Goal: Task Accomplishment & Management: Manage account settings

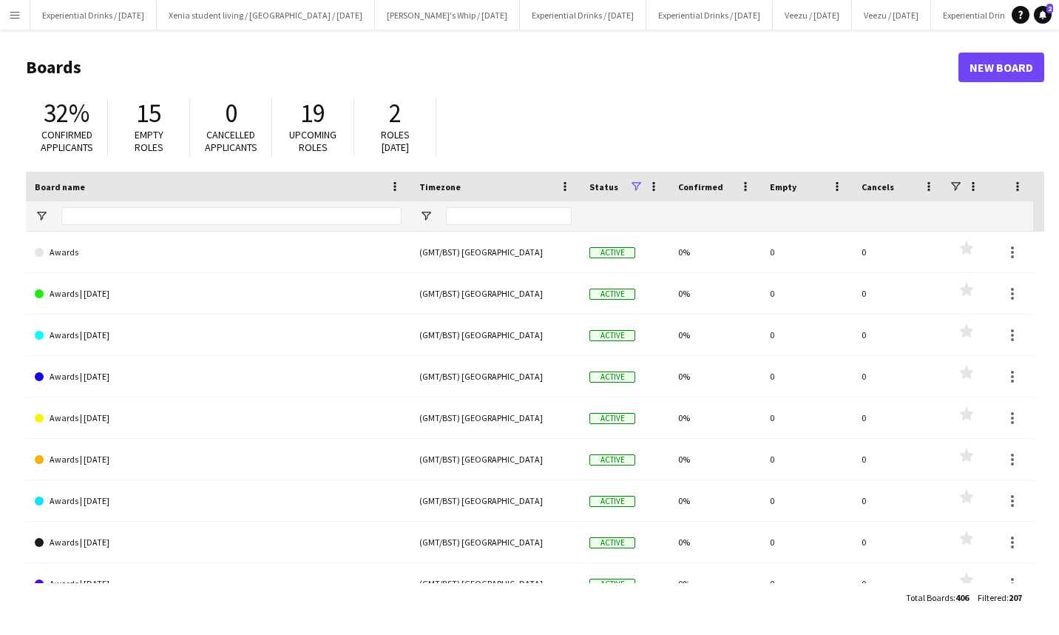
drag, startPoint x: 12, startPoint y: 10, endPoint x: 14, endPoint y: 18, distance: 8.4
click at [14, 18] on app-icon "Menu" at bounding box center [15, 15] width 12 height 12
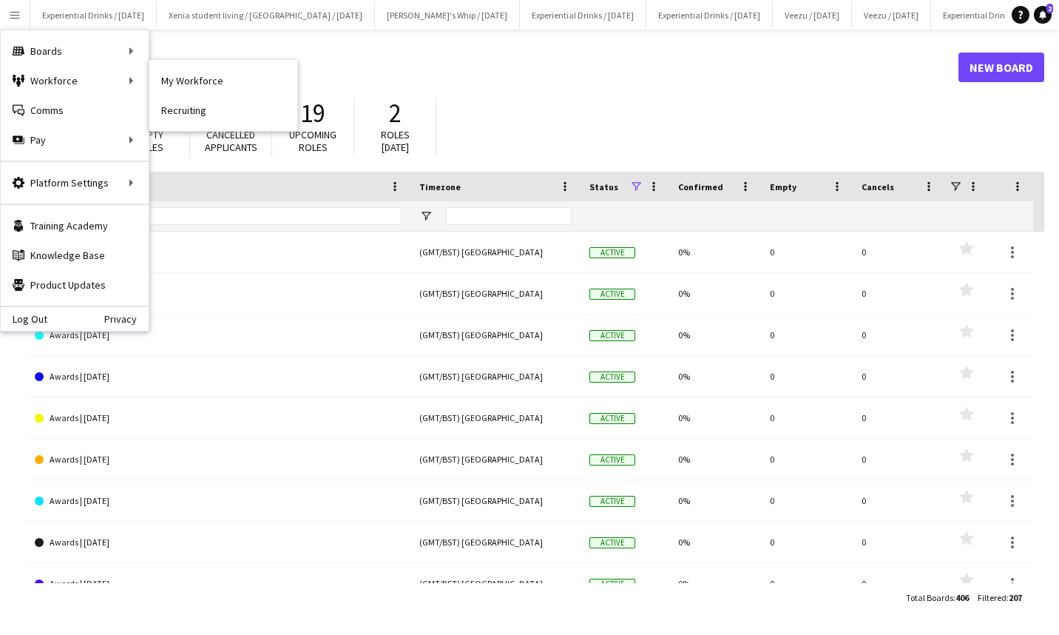
click at [178, 96] on link "Recruiting" at bounding box center [223, 110] width 148 height 30
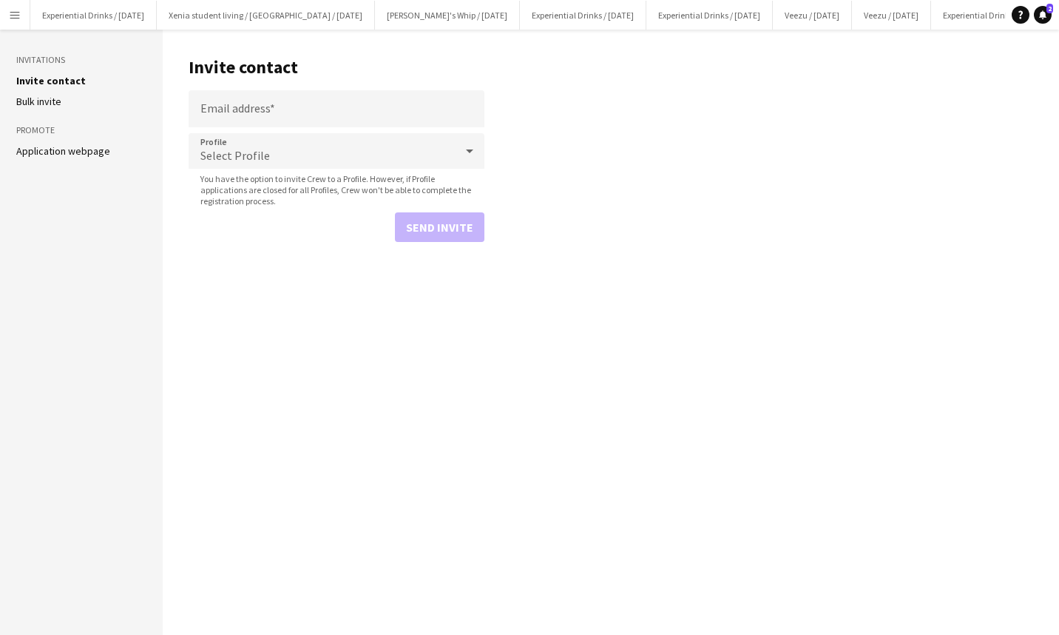
click at [0, 7] on html "Menu Boards Boards Boards All jobs Status Workforce Workforce My Workforce Recr…" at bounding box center [529, 317] width 1059 height 635
click at [19, 14] on app-icon "Menu" at bounding box center [15, 15] width 12 height 12
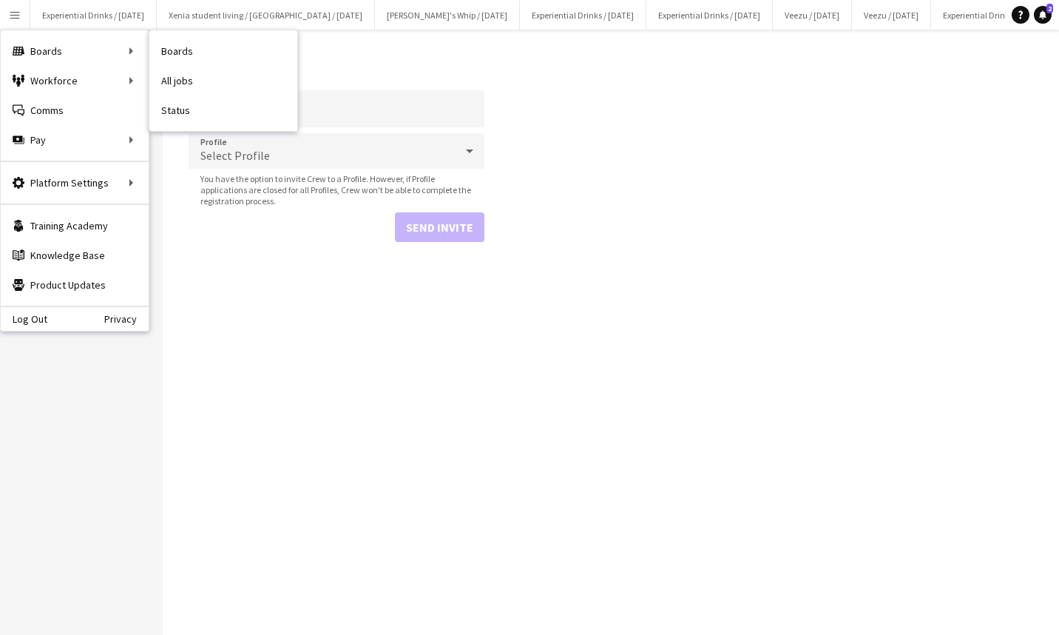
click at [185, 81] on link "All jobs" at bounding box center [223, 81] width 148 height 30
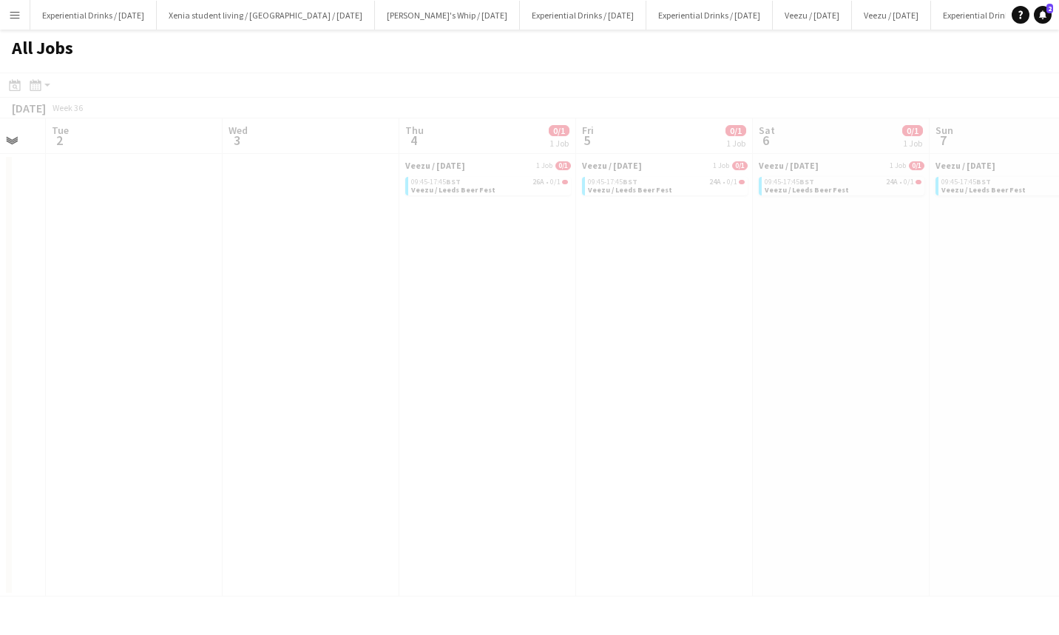
scroll to position [0, 558]
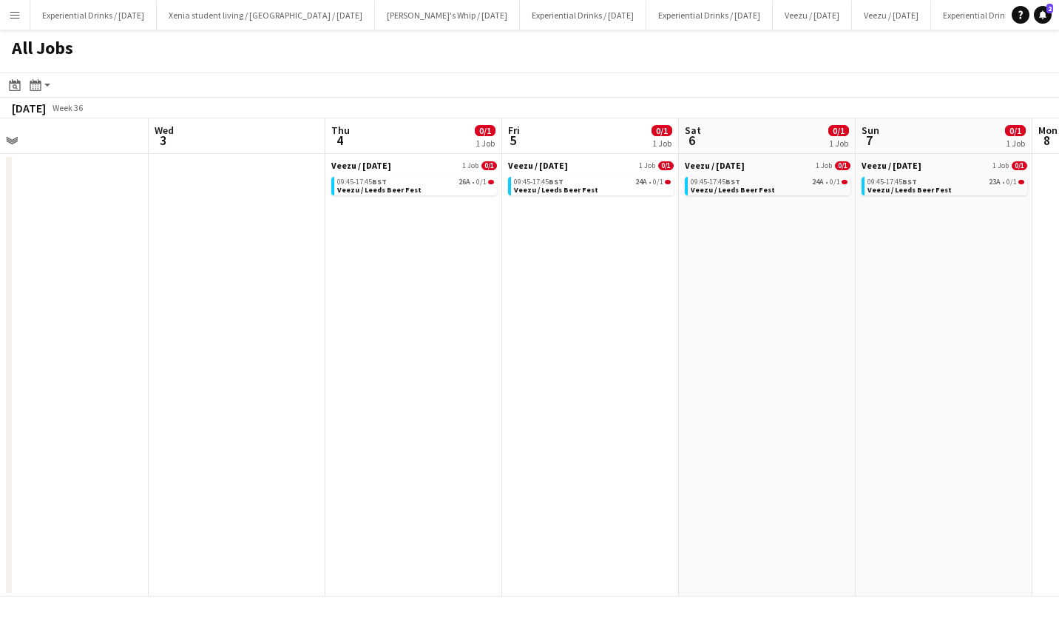
click at [405, 183] on div "09:45-17:45 BST 26A • 0/1" at bounding box center [415, 181] width 157 height 7
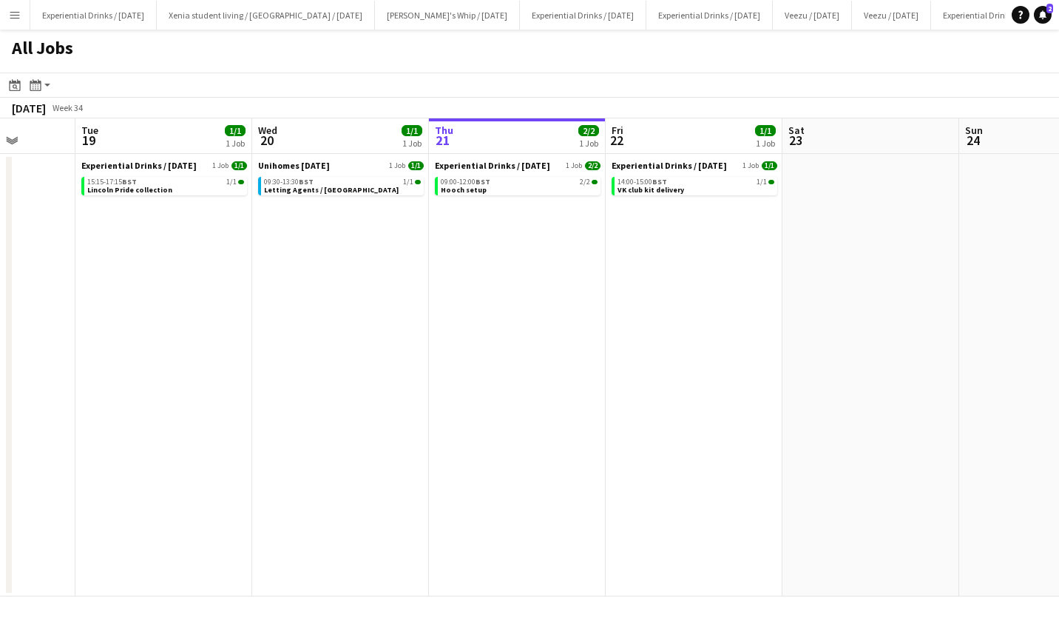
scroll to position [0, 455]
click at [642, 188] on span "VK club kit delivery" at bounding box center [651, 190] width 67 height 10
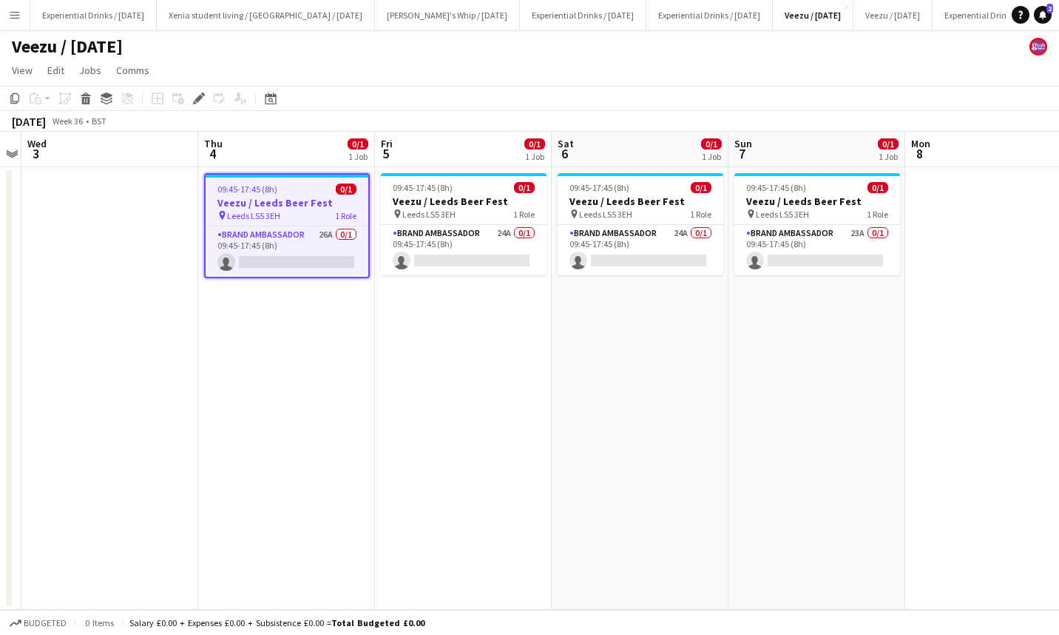
click at [318, 246] on app-card-role "Brand Ambassador 26A 0/1 09:45-17:45 (8h) single-neutral-actions" at bounding box center [287, 251] width 163 height 50
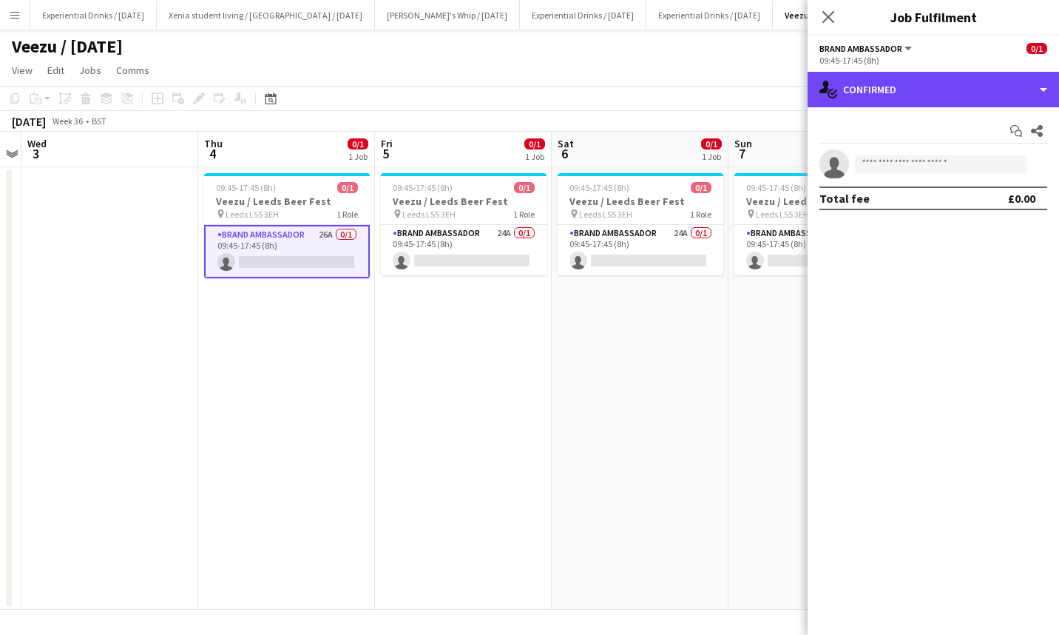
click at [922, 94] on div "single-neutral-actions-check-2 Confirmed" at bounding box center [934, 90] width 252 height 36
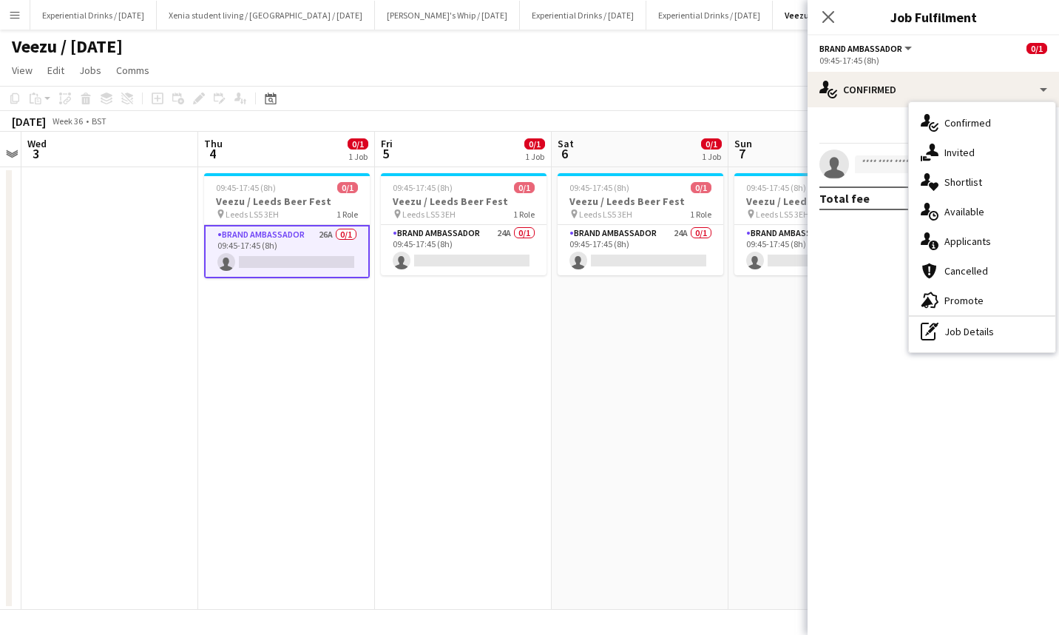
click at [976, 241] on div "single-neutral-actions-information Applicants" at bounding box center [982, 241] width 146 height 30
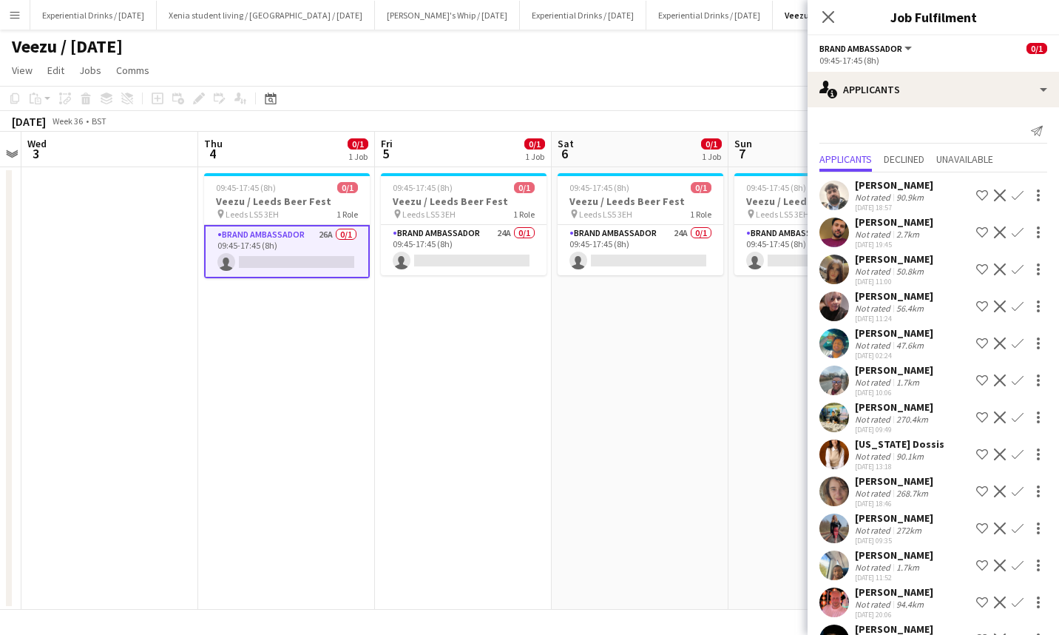
scroll to position [544, 0]
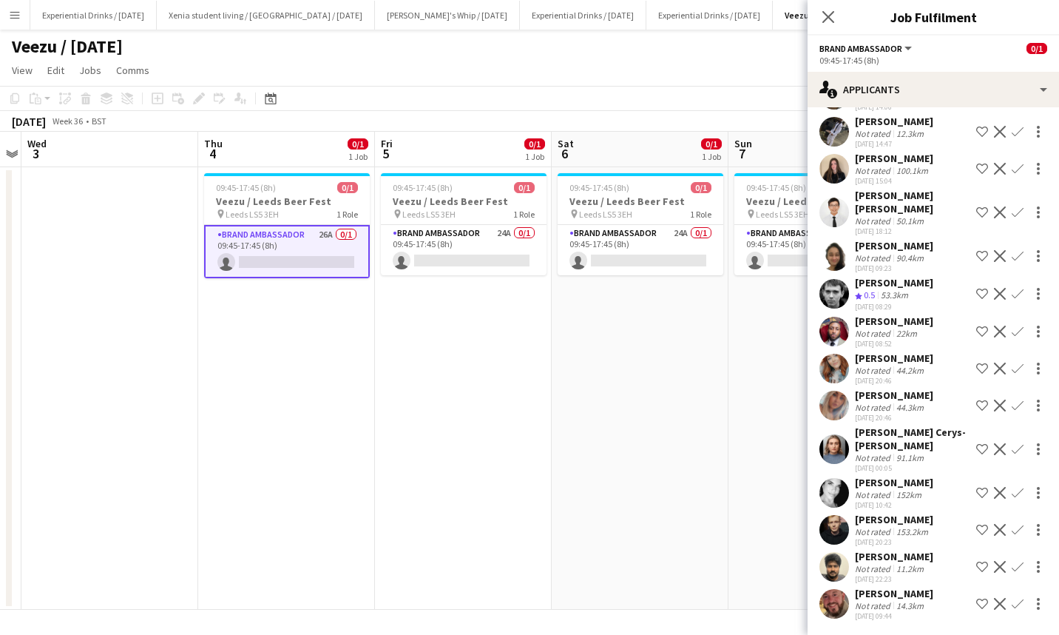
click at [891, 587] on div "David Pizzey" at bounding box center [894, 593] width 78 height 13
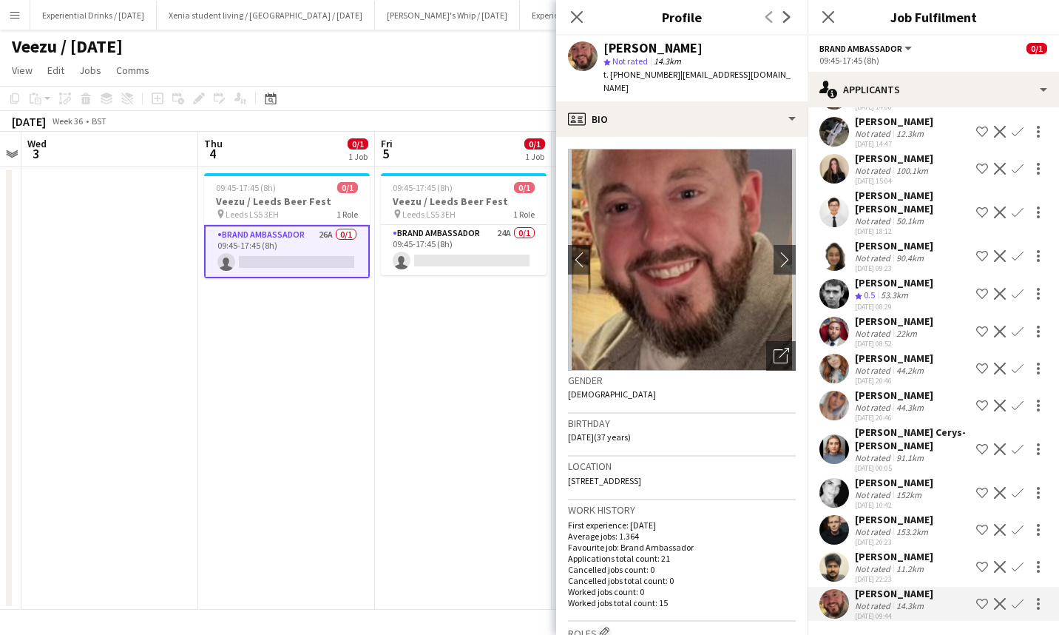
drag, startPoint x: 703, startPoint y: 466, endPoint x: 751, endPoint y: 470, distance: 47.5
click at [751, 470] on div "Location 6 Cornfield, Savile street, Dewsbury, WF13 3UY" at bounding box center [682, 477] width 228 height 43
copy span "WF13 3UY"
click at [828, 21] on icon "Close pop-in" at bounding box center [829, 17] width 12 height 12
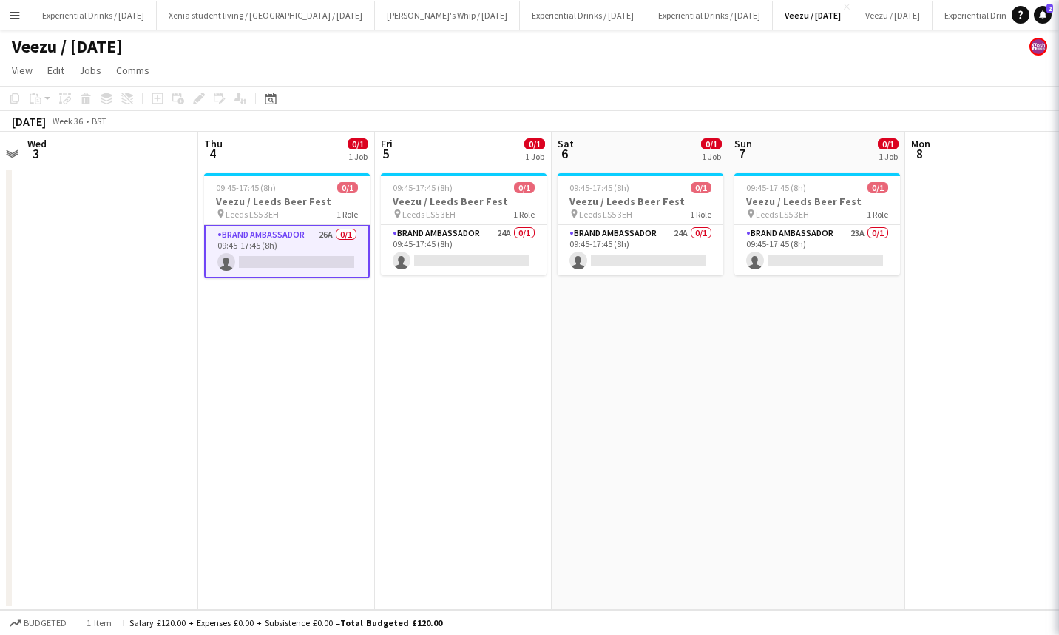
scroll to position [0, 0]
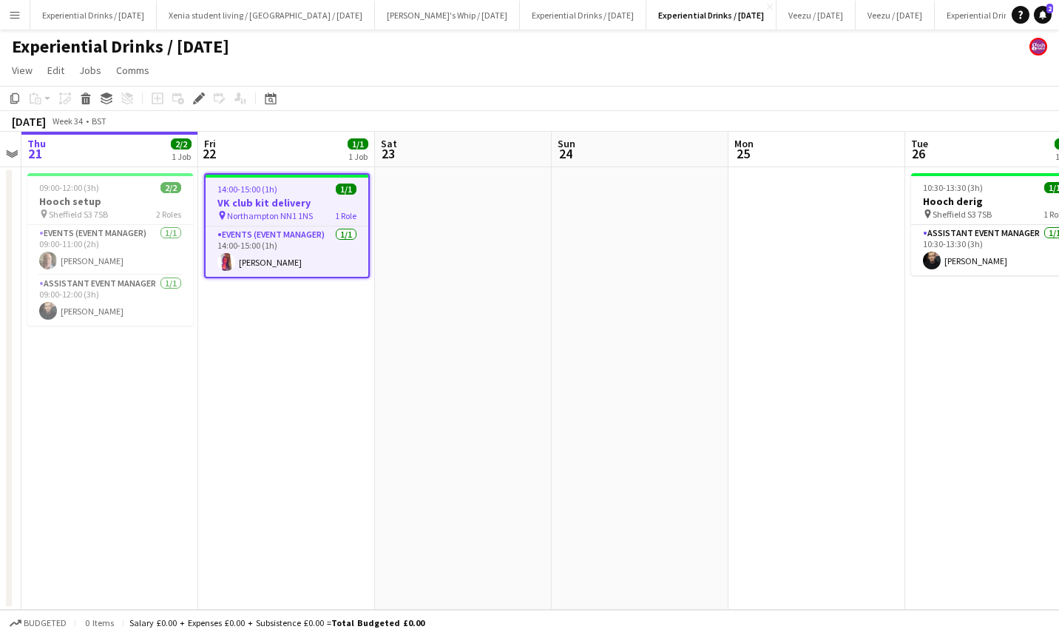
scroll to position [0, 456]
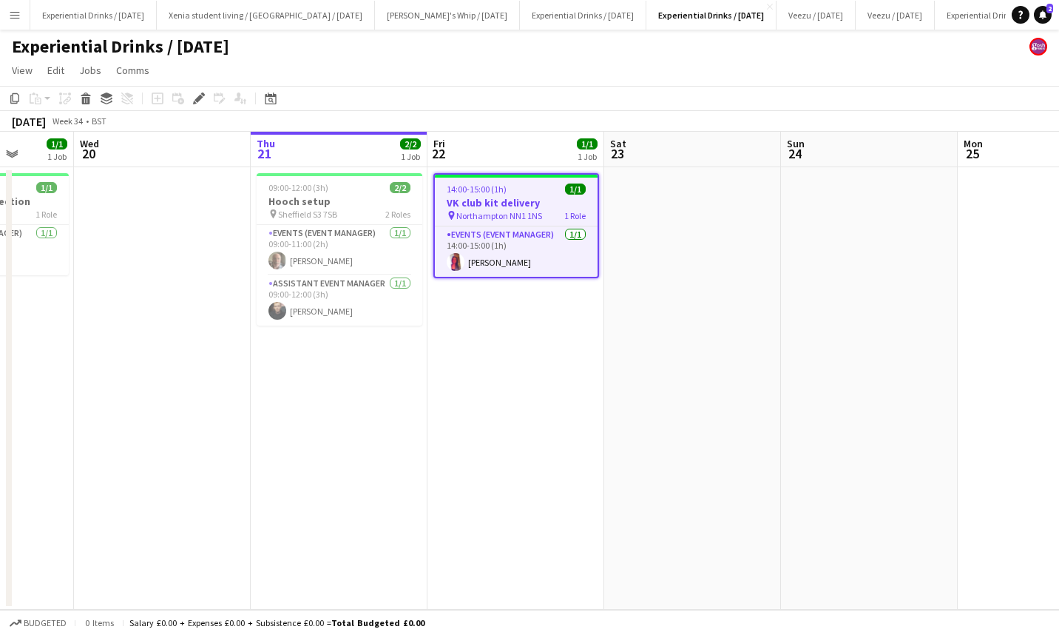
click at [521, 195] on app-job-card "14:00-15:00 (1h) 1/1 VK club kit delivery pin Northampton NN1 1NS 1 Role Events…" at bounding box center [516, 225] width 166 height 105
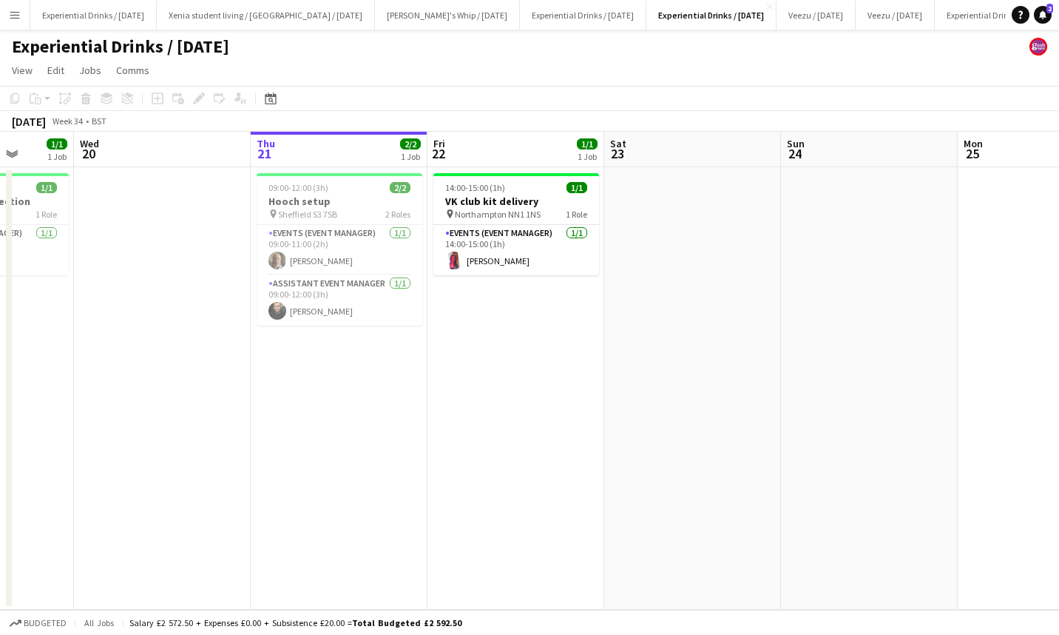
click at [521, 195] on h3 "VK club kit delivery" at bounding box center [516, 201] width 166 height 13
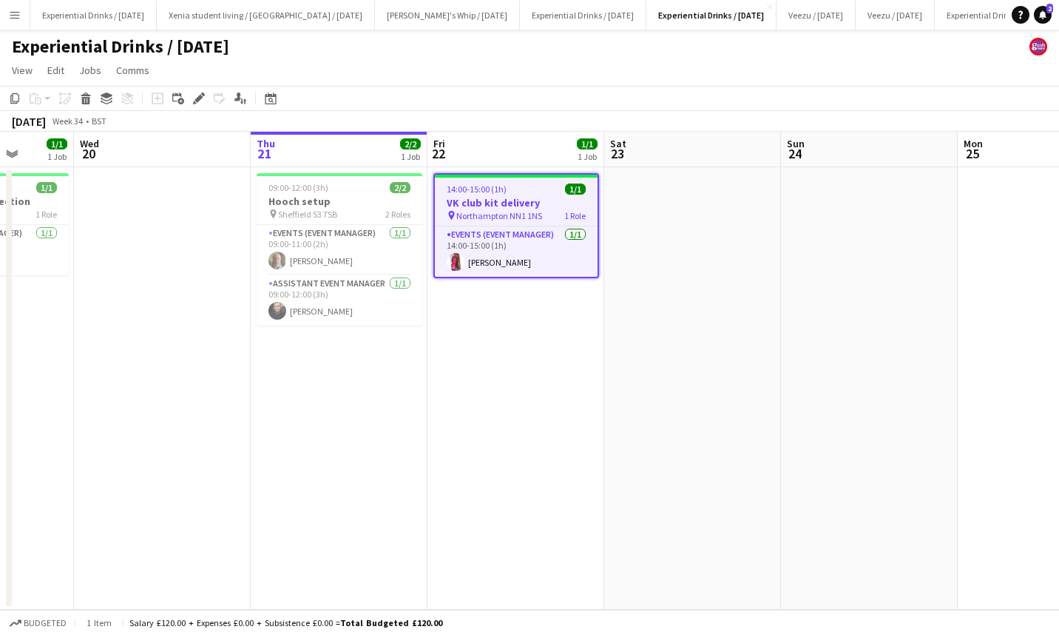
click at [13, 93] on icon at bounding box center [14, 98] width 9 height 10
click at [316, 387] on app-date-cell "09:00-12:00 (3h) 2/2 Hooch setup pin Sheffield S3 7SB 2 Roles Events (Event Man…" at bounding box center [339, 388] width 177 height 442
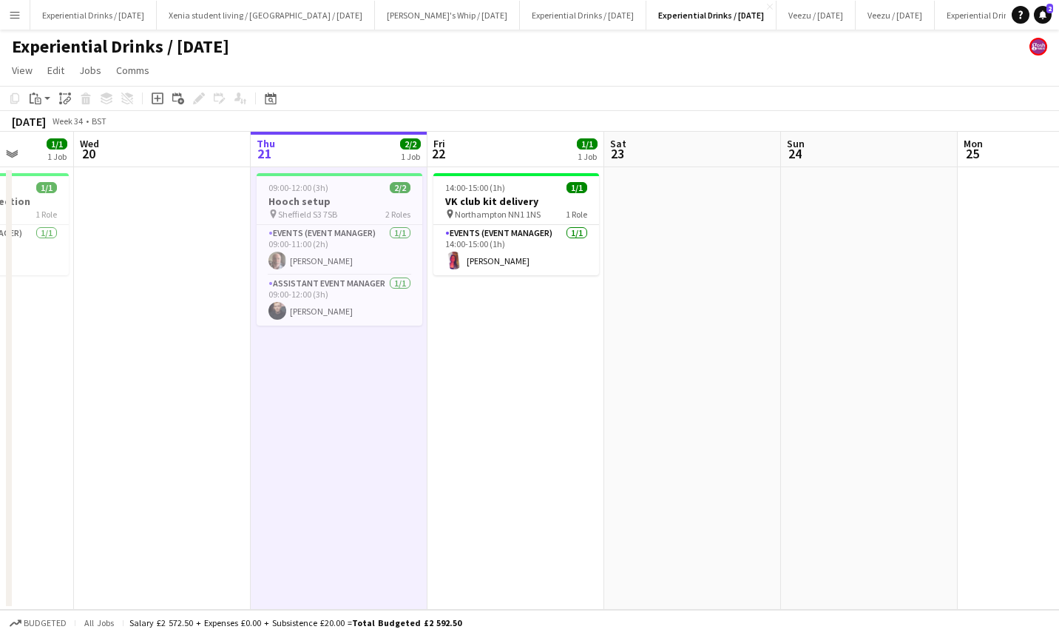
click at [41, 93] on div "Paste" at bounding box center [36, 99] width 18 height 18
click at [57, 152] on link "Paste with crew Ctrl+Shift+V" at bounding box center [108, 151] width 139 height 13
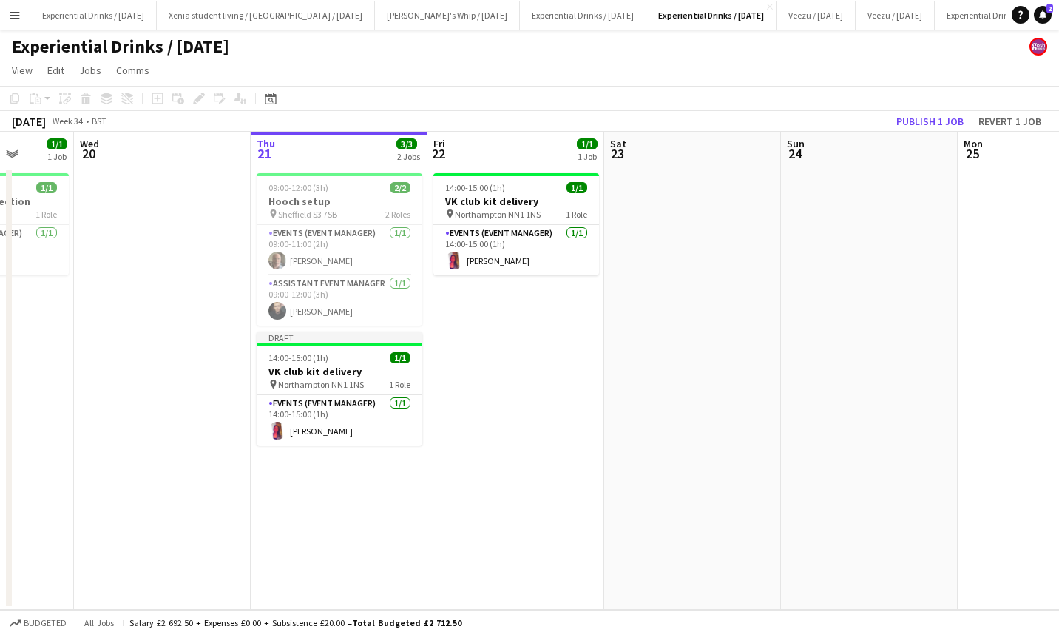
click at [502, 201] on h3 "VK club kit delivery" at bounding box center [516, 201] width 166 height 13
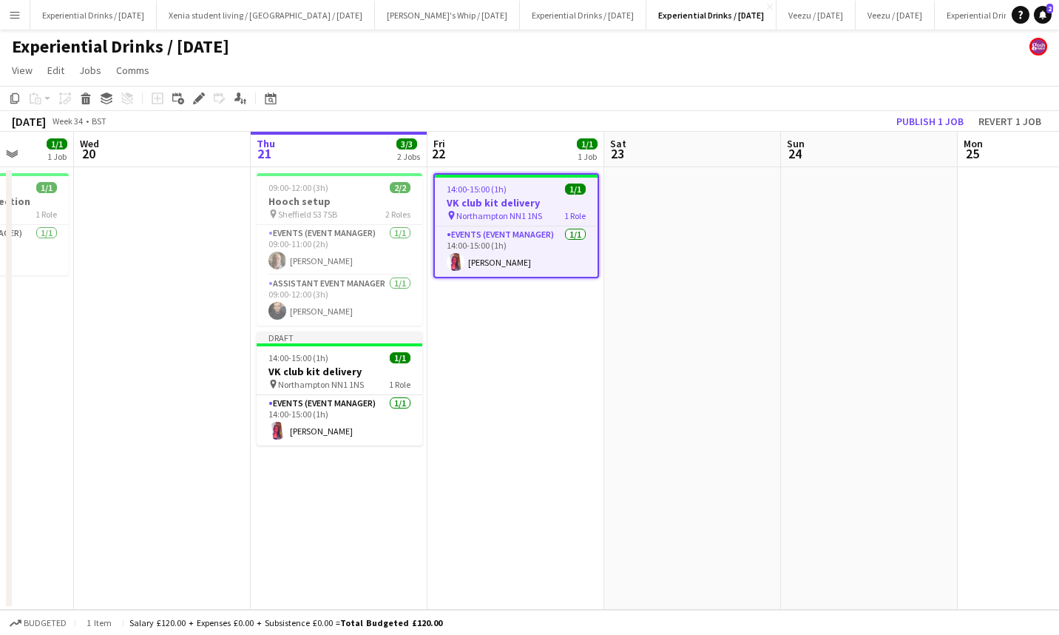
click at [82, 97] on icon at bounding box center [86, 100] width 8 height 7
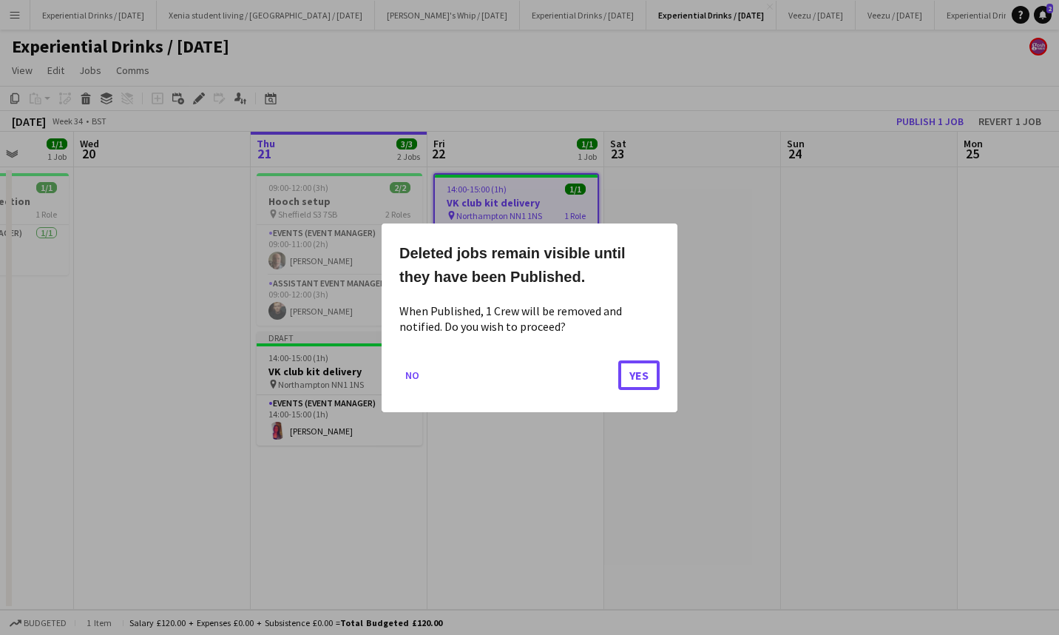
click at [643, 370] on button "Yes" at bounding box center [638, 375] width 41 height 30
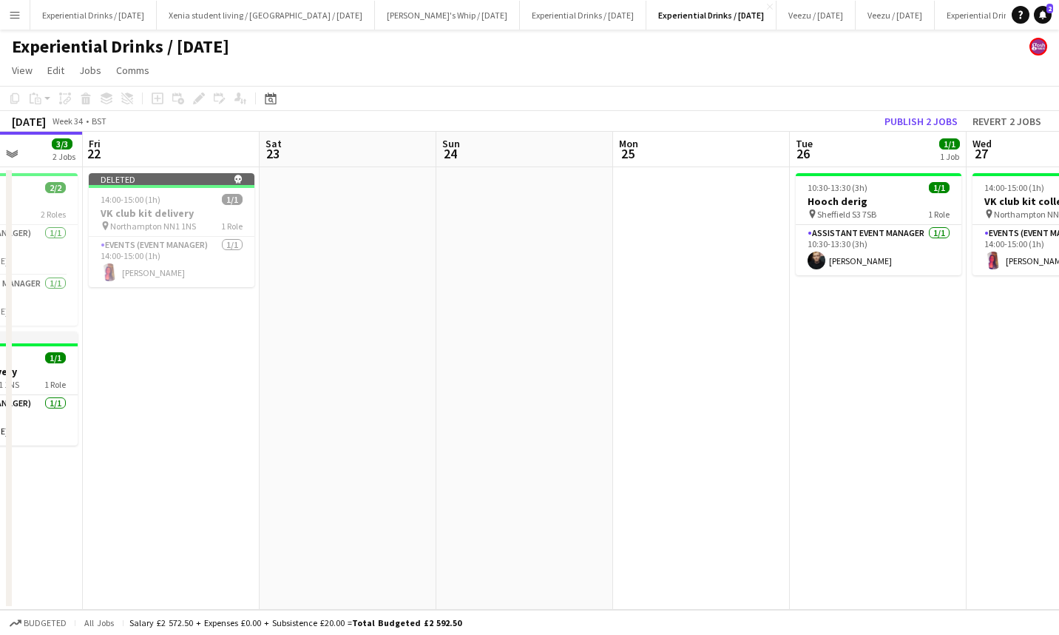
scroll to position [0, 447]
click at [643, 370] on app-date-cell at bounding box center [702, 388] width 177 height 442
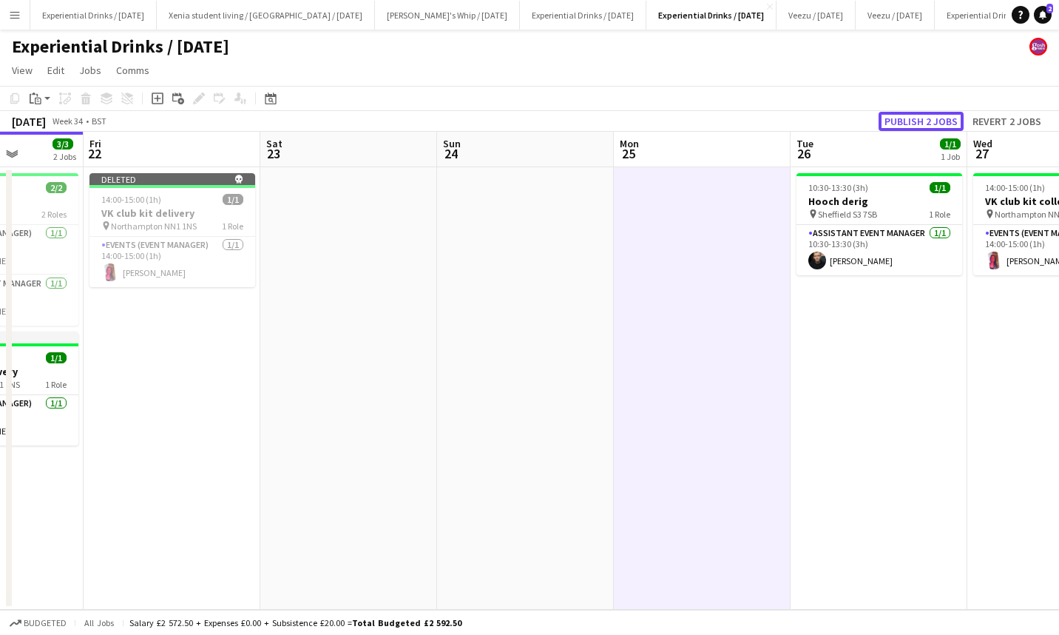
click at [908, 120] on button "Publish 2 jobs" at bounding box center [921, 121] width 85 height 19
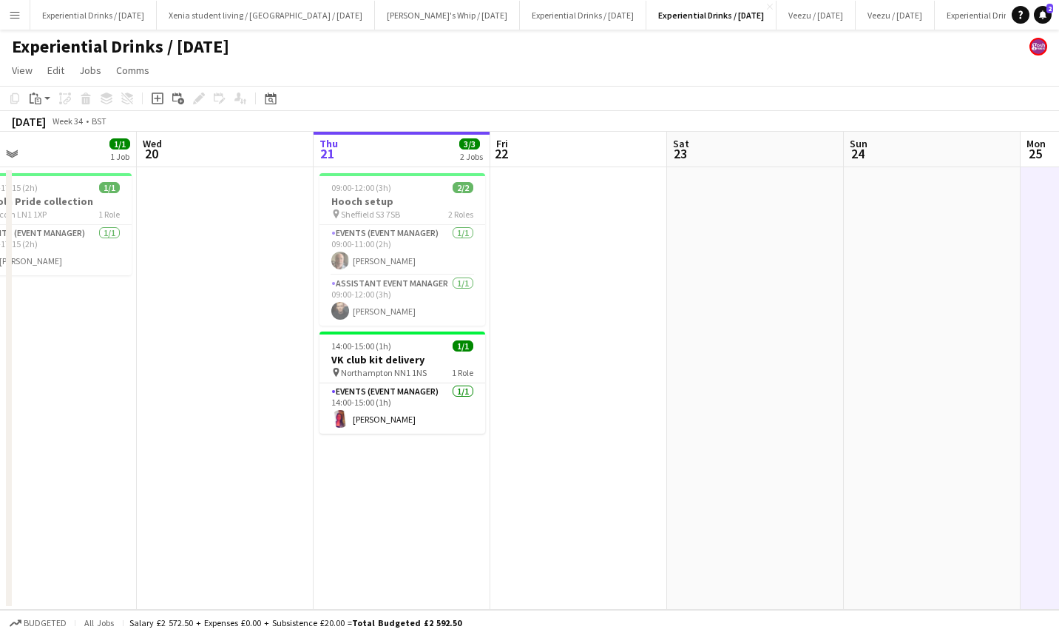
scroll to position [0, 433]
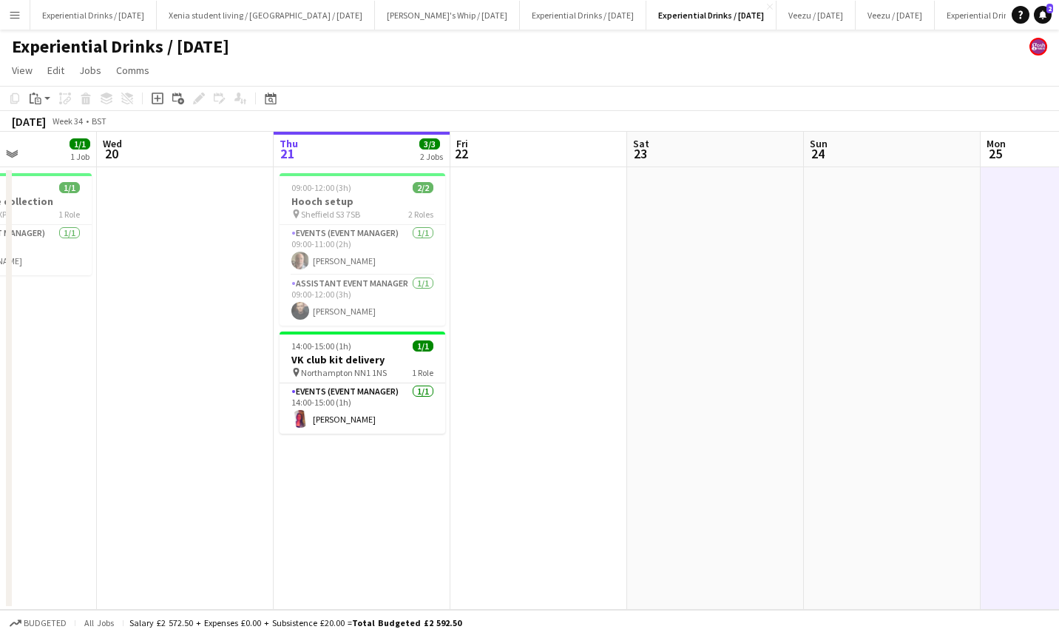
click at [512, 235] on app-date-cell at bounding box center [538, 388] width 177 height 442
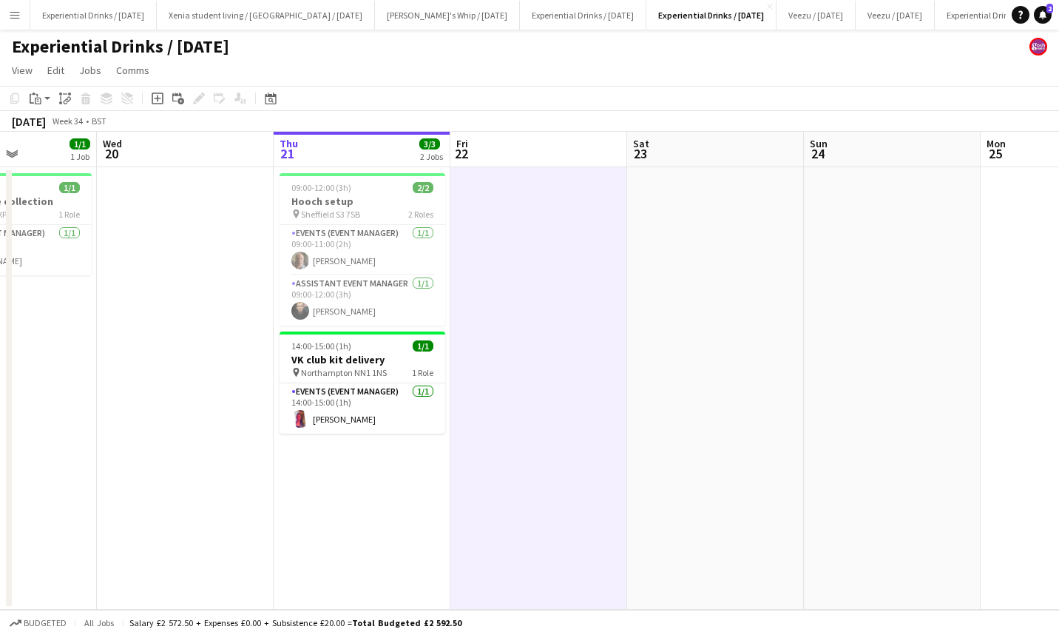
click at [354, 360] on h3 "VK club kit delivery" at bounding box center [363, 359] width 166 height 13
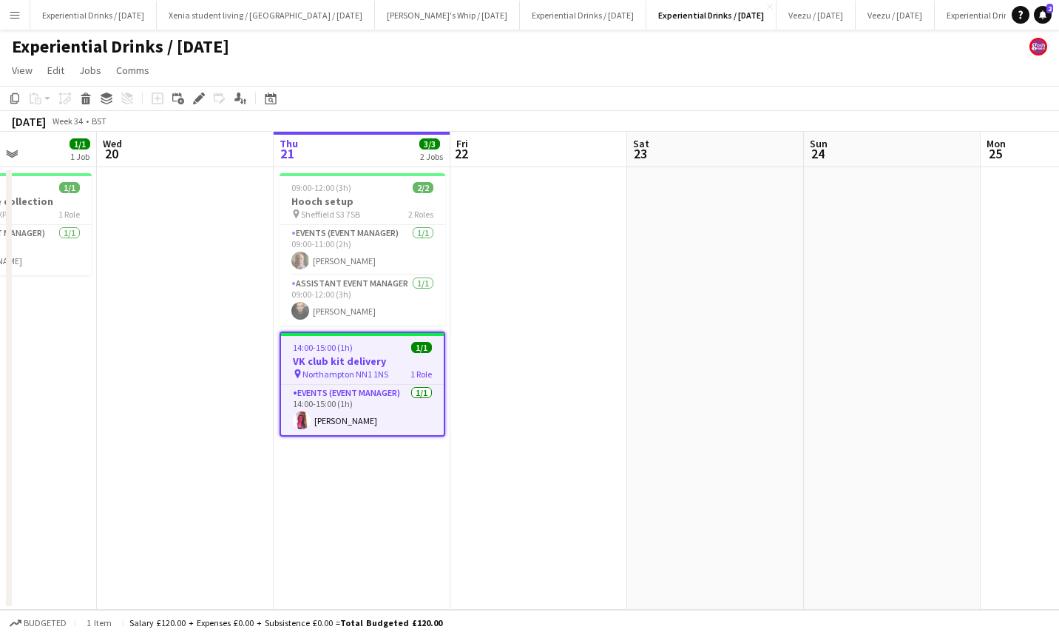
click at [466, 245] on app-date-cell at bounding box center [538, 388] width 177 height 442
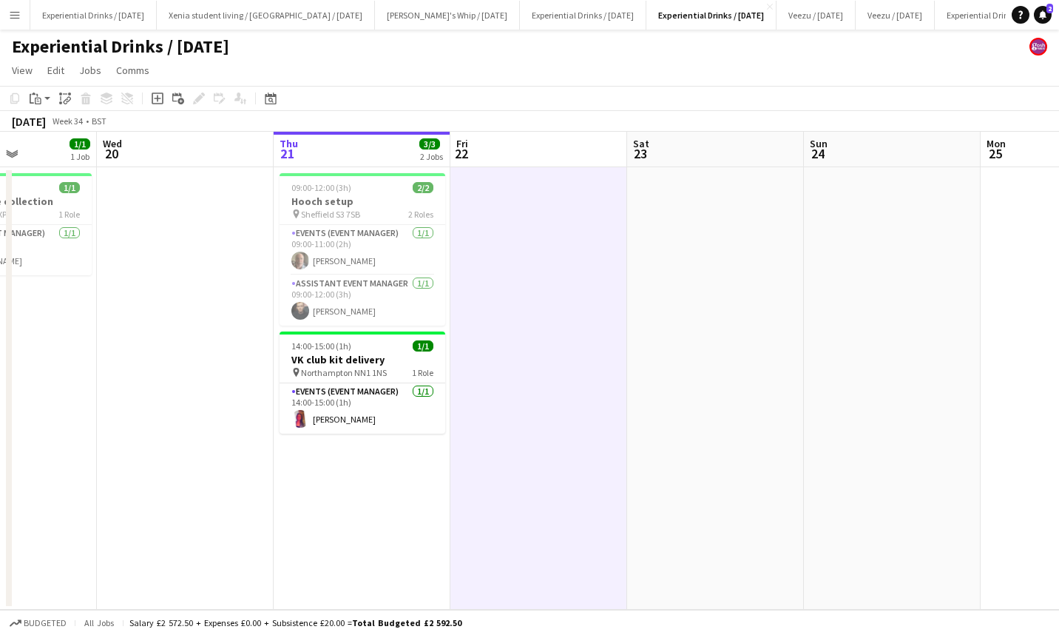
click at [47, 98] on app-action-btn "Paste" at bounding box center [40, 99] width 27 height 18
click at [52, 124] on link "Paste Ctrl+V" at bounding box center [108, 126] width 139 height 13
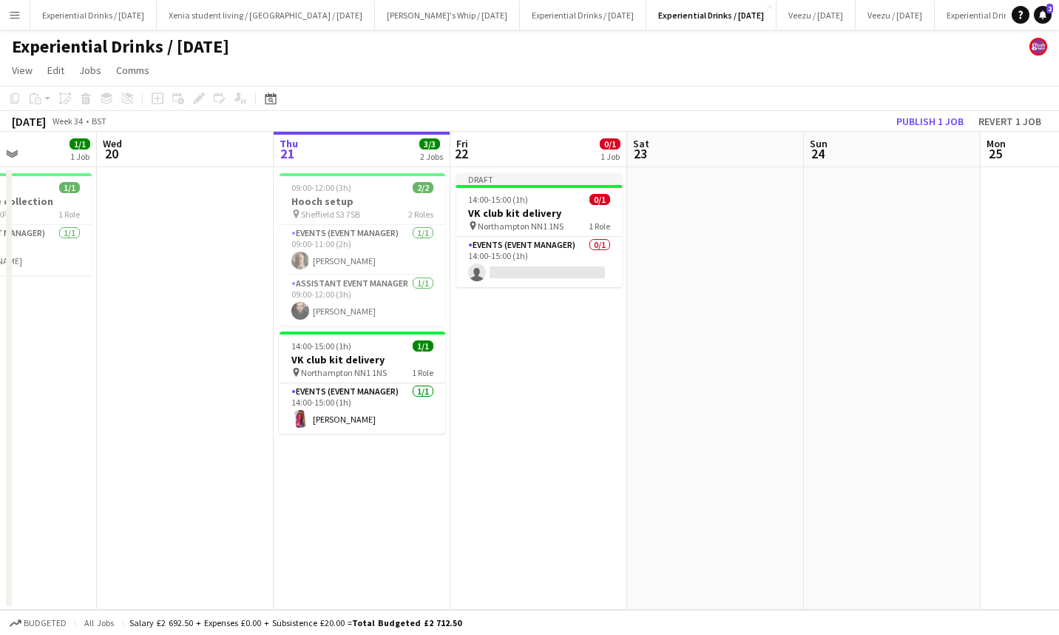
click at [512, 196] on span "14:00-15:00 (1h)" at bounding box center [498, 199] width 60 height 11
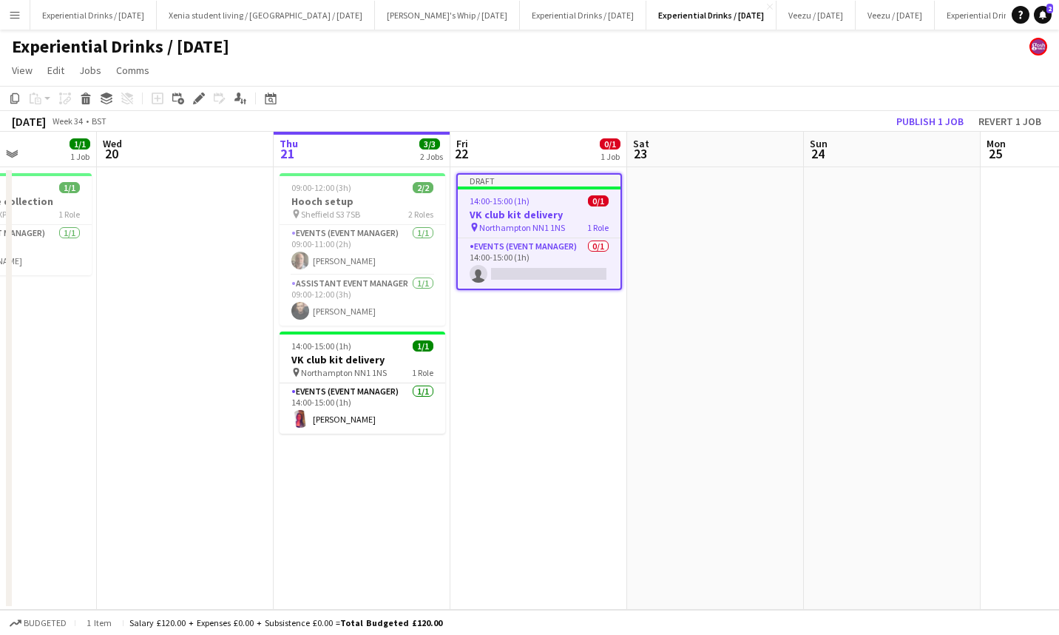
click at [198, 94] on icon "Edit" at bounding box center [199, 98] width 12 height 12
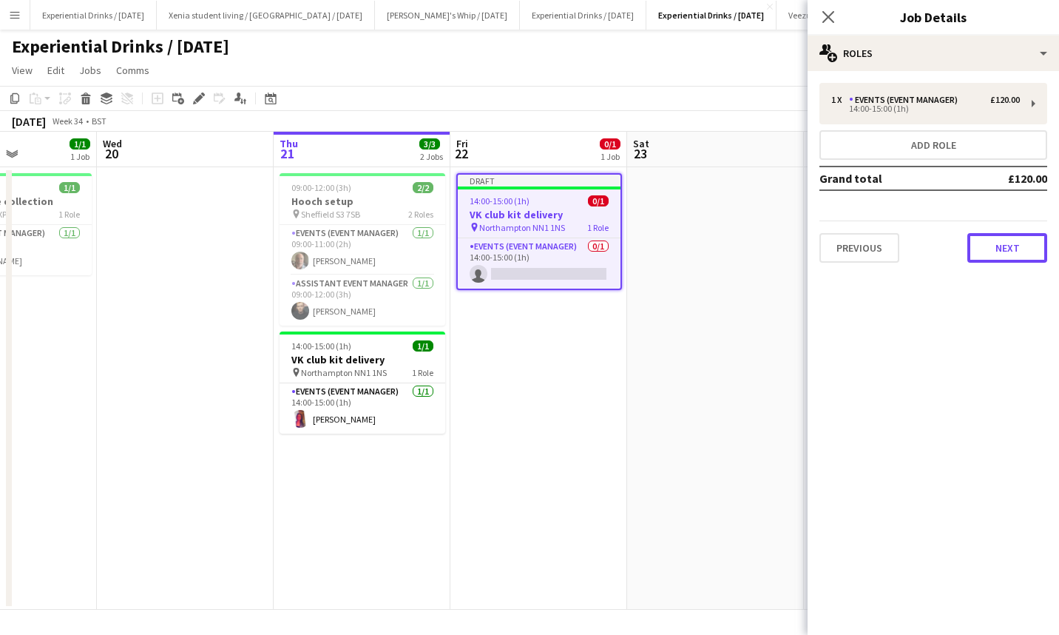
click at [1000, 259] on button "Next" at bounding box center [1008, 248] width 80 height 30
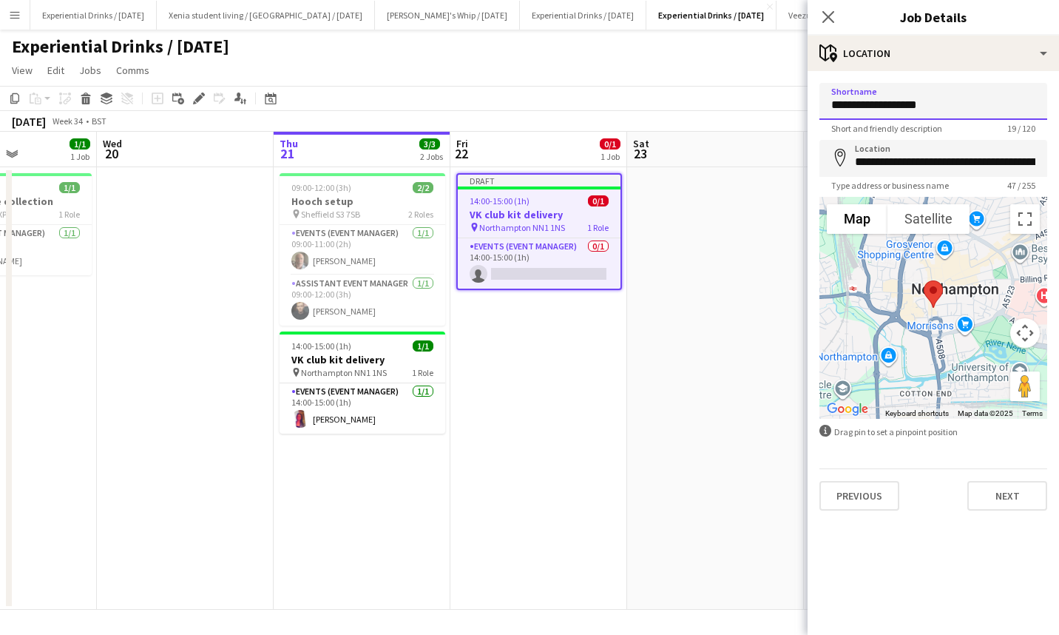
drag, startPoint x: 840, startPoint y: 107, endPoint x: 757, endPoint y: 115, distance: 83.2
click at [757, 115] on body "Menu Boards Boards Boards All jobs Status Workforce Workforce My Workforce Recr…" at bounding box center [529, 317] width 1059 height 635
paste input "**********"
type input "**********"
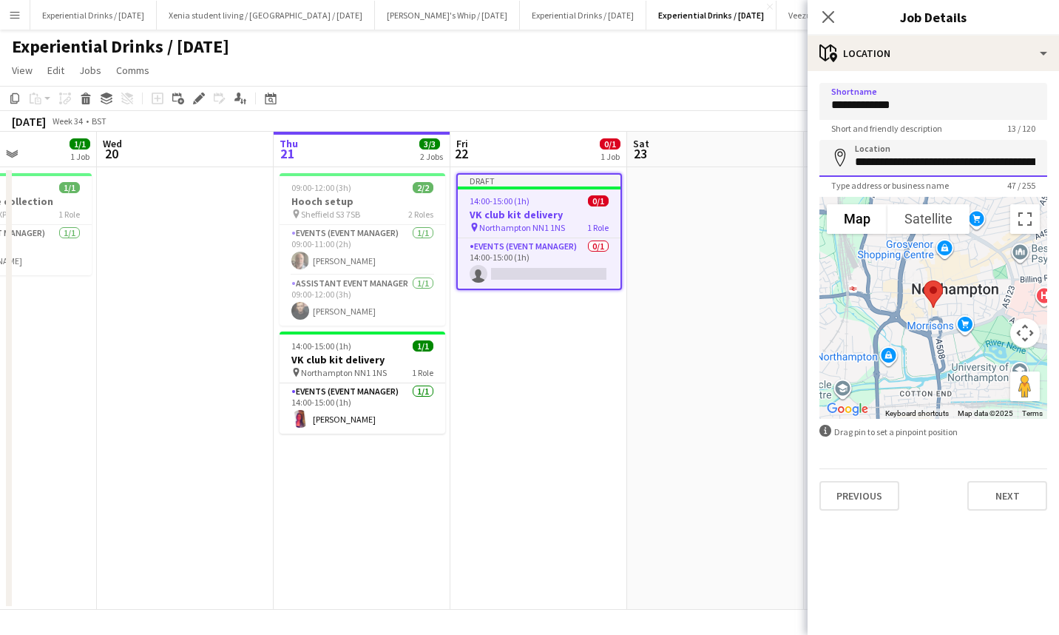
drag, startPoint x: 1027, startPoint y: 162, endPoint x: 770, endPoint y: 170, distance: 256.8
click at [770, 170] on body "Menu Boards Boards Boards All jobs Status Workforce Workforce My Workforce Recr…" at bounding box center [529, 317] width 1059 height 635
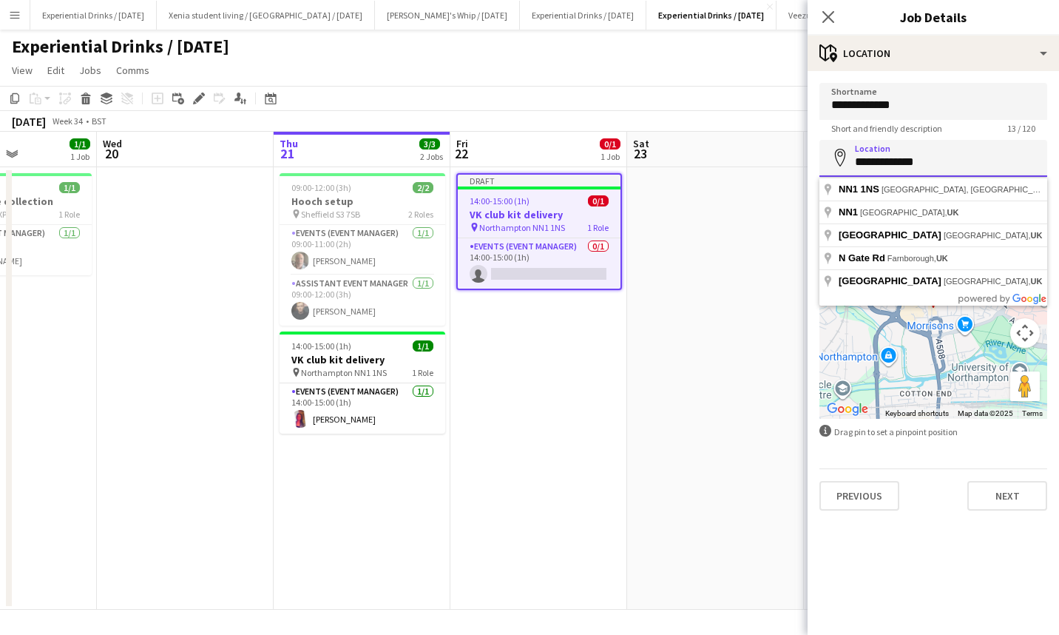
drag, startPoint x: 942, startPoint y: 161, endPoint x: 732, endPoint y: 164, distance: 210.8
click at [732, 164] on body "Menu Boards Boards Boards All jobs Status Workforce Workforce My Workforce Recr…" at bounding box center [529, 317] width 1059 height 635
paste input "**********"
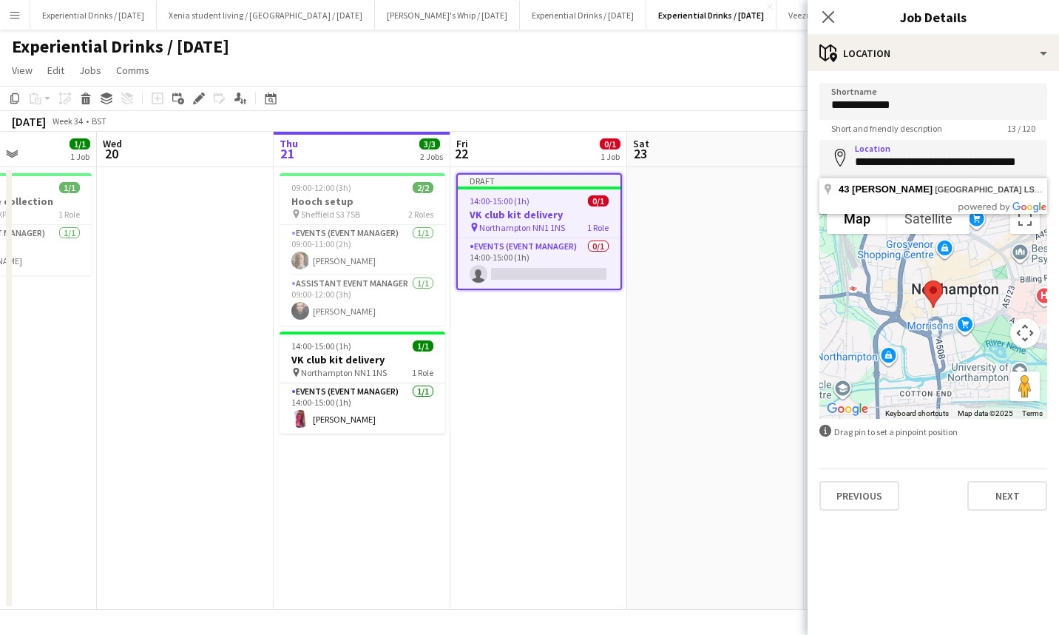
type input "**********"
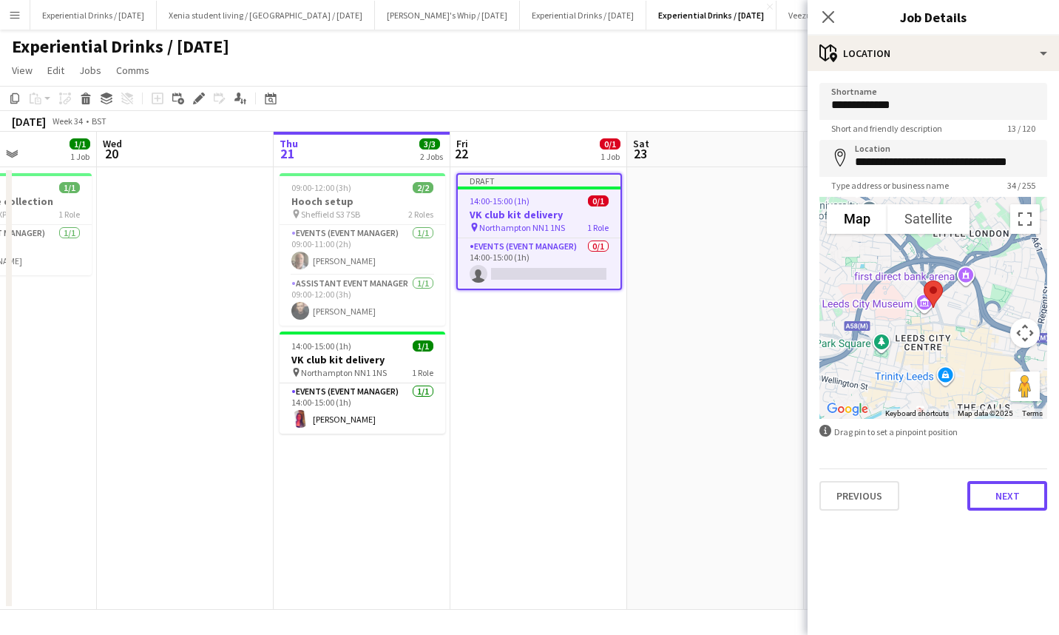
click at [1003, 496] on button "Next" at bounding box center [1008, 496] width 80 height 30
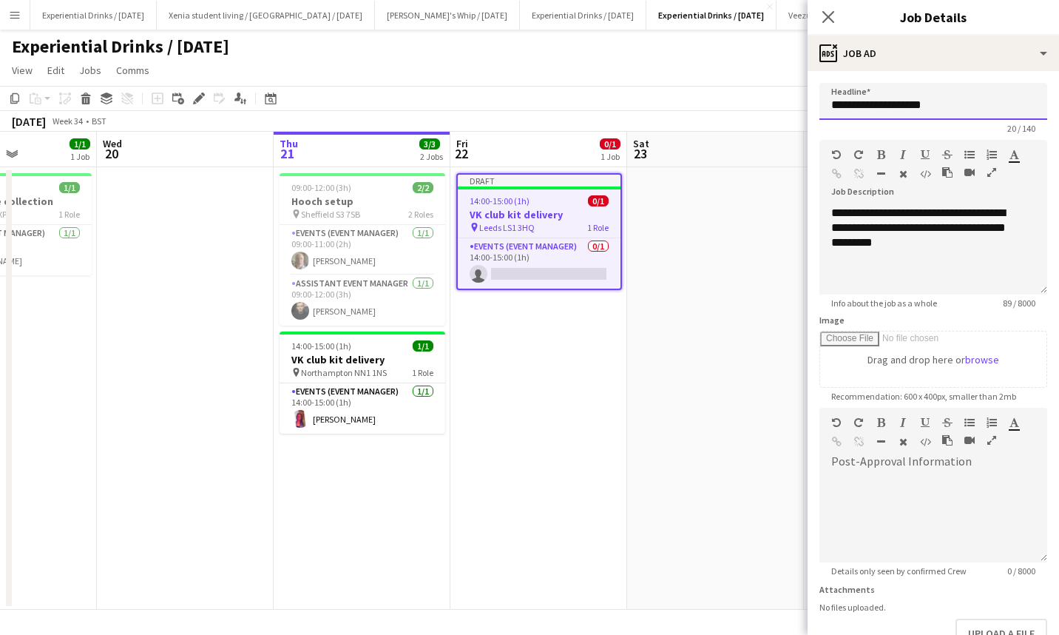
drag, startPoint x: 950, startPoint y: 107, endPoint x: 698, endPoint y: 114, distance: 252.4
click at [698, 114] on body "Menu Boards Boards Boards All jobs Status Workforce Workforce My Workforce Recr…" at bounding box center [529, 317] width 1059 height 635
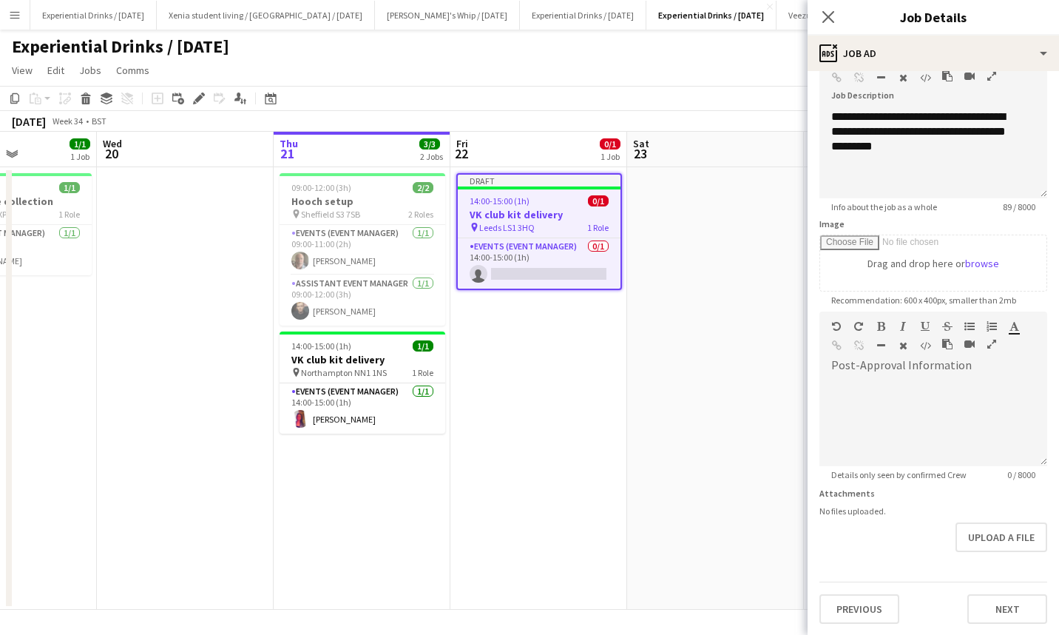
type input "**********"
drag, startPoint x: 977, startPoint y: 600, endPoint x: 897, endPoint y: 136, distance: 470.8
click at [897, 136] on form "**********" at bounding box center [934, 305] width 252 height 637
click at [993, 605] on button "Next" at bounding box center [1008, 609] width 80 height 30
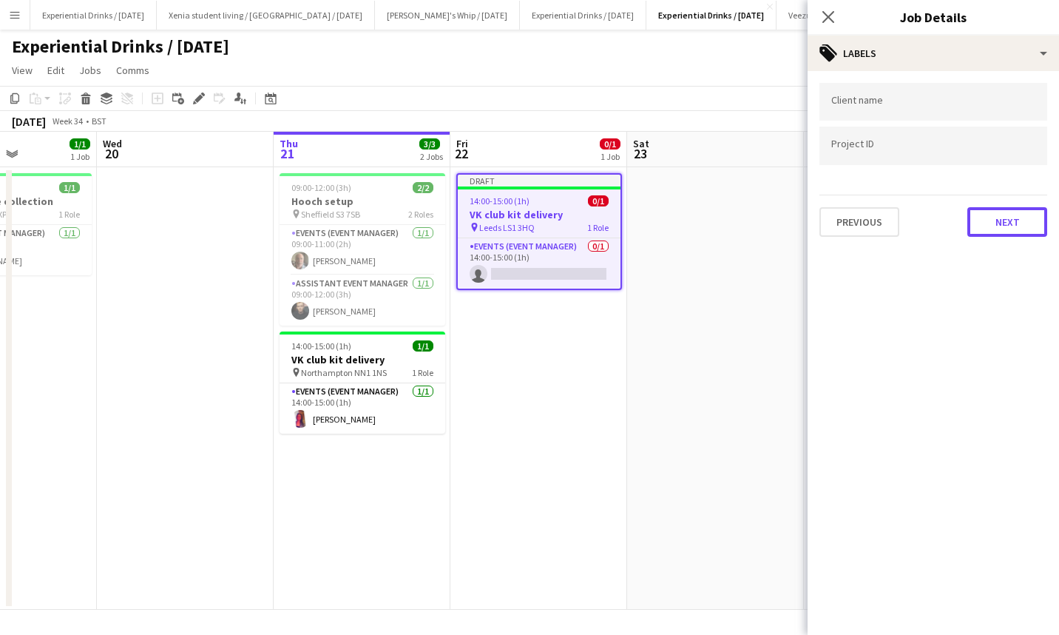
click at [988, 217] on button "Next" at bounding box center [1008, 222] width 80 height 30
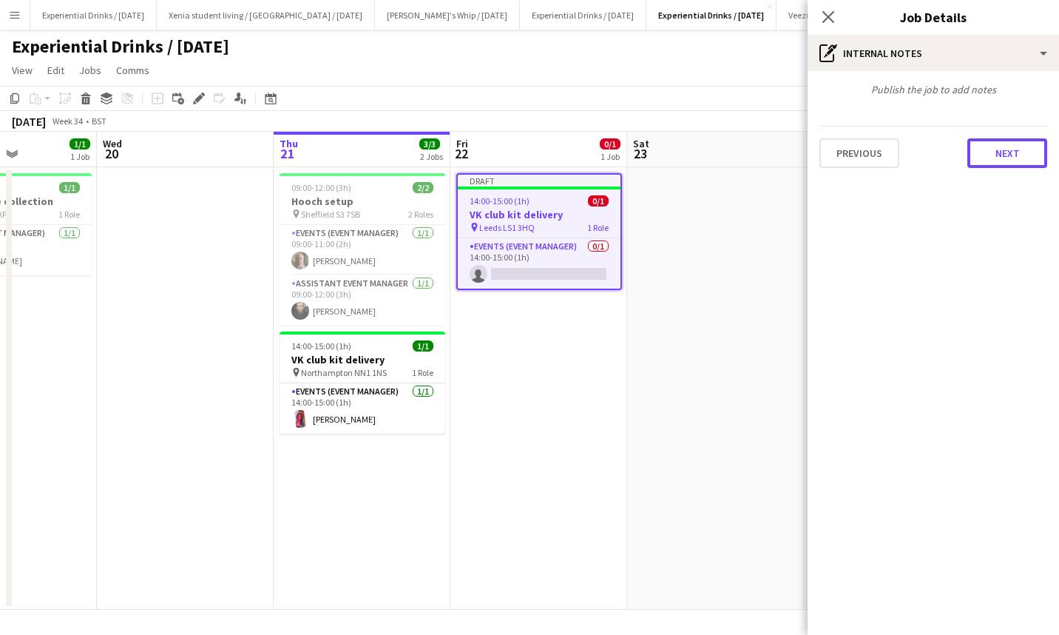
click at [1000, 147] on button "Next" at bounding box center [1008, 153] width 80 height 30
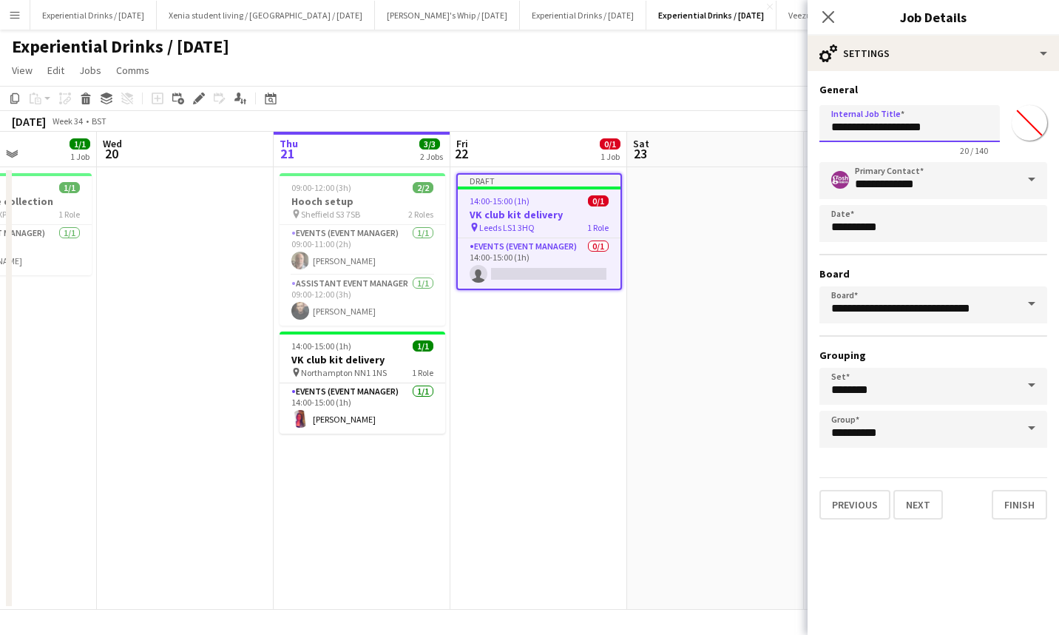
drag, startPoint x: 961, startPoint y: 126, endPoint x: 748, endPoint y: 144, distance: 213.8
click at [748, 144] on body "Menu Boards Boards Boards All jobs Status Workforce Workforce My Workforce Recr…" at bounding box center [529, 317] width 1059 height 635
type input "*"
type input "**********"
click at [911, 496] on button "Next" at bounding box center [919, 505] width 50 height 30
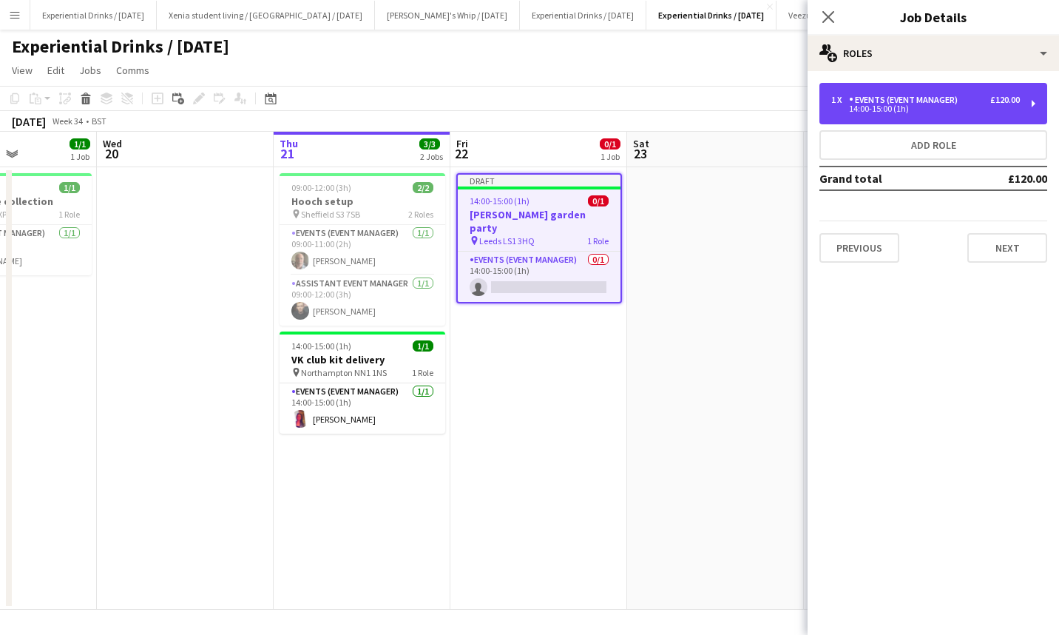
click at [958, 96] on div "Events (Event Manager)" at bounding box center [906, 100] width 115 height 10
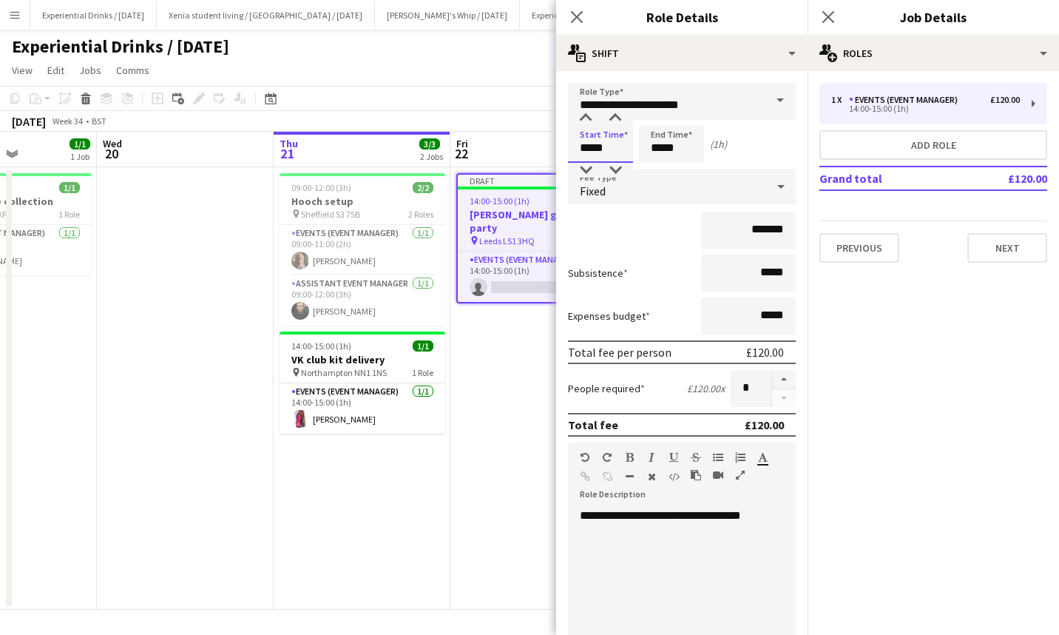
click at [596, 148] on input "*****" at bounding box center [600, 144] width 65 height 37
click at [588, 164] on div at bounding box center [586, 170] width 30 height 15
type input "*****"
click at [588, 164] on div at bounding box center [586, 170] width 30 height 15
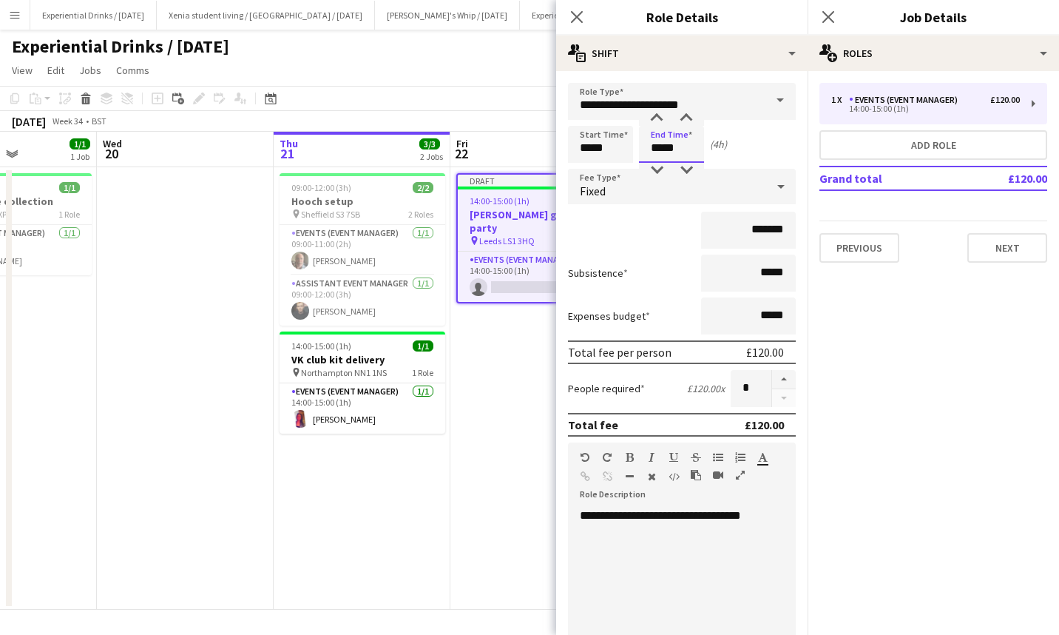
drag, startPoint x: 664, startPoint y: 143, endPoint x: 658, endPoint y: 167, distance: 25.1
click at [658, 153] on app-time-picker "*****" at bounding box center [671, 147] width 65 height 11
click at [658, 167] on div at bounding box center [657, 170] width 30 height 15
type input "*****"
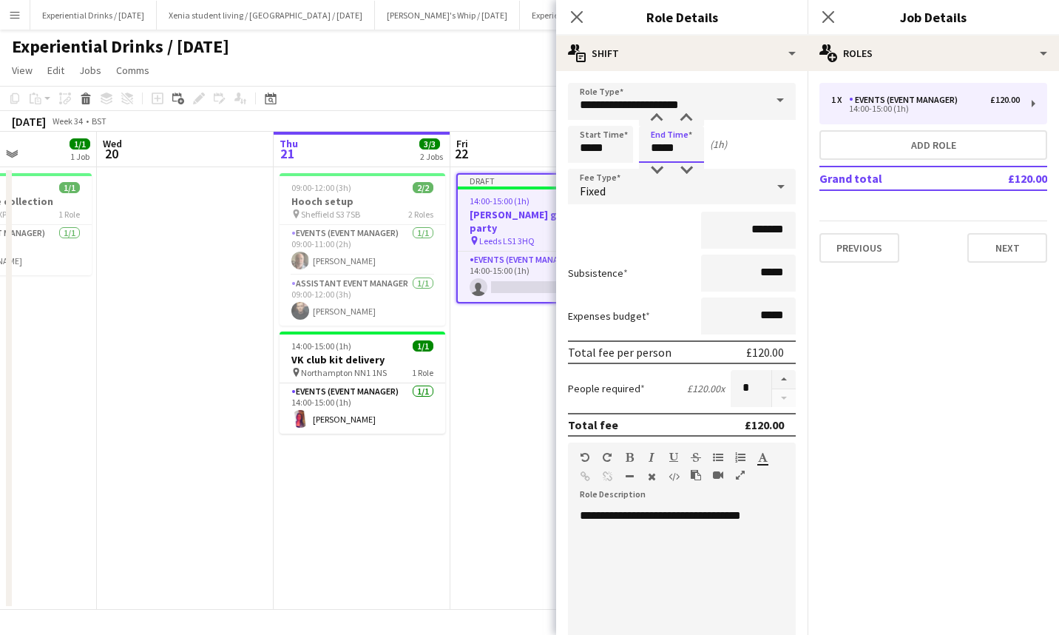
click at [658, 167] on div at bounding box center [657, 170] width 30 height 15
click at [588, 141] on input "*****" at bounding box center [600, 144] width 65 height 37
type input "*****"
click at [587, 163] on div at bounding box center [586, 170] width 30 height 15
click at [655, 149] on input "*****" at bounding box center [671, 144] width 65 height 37
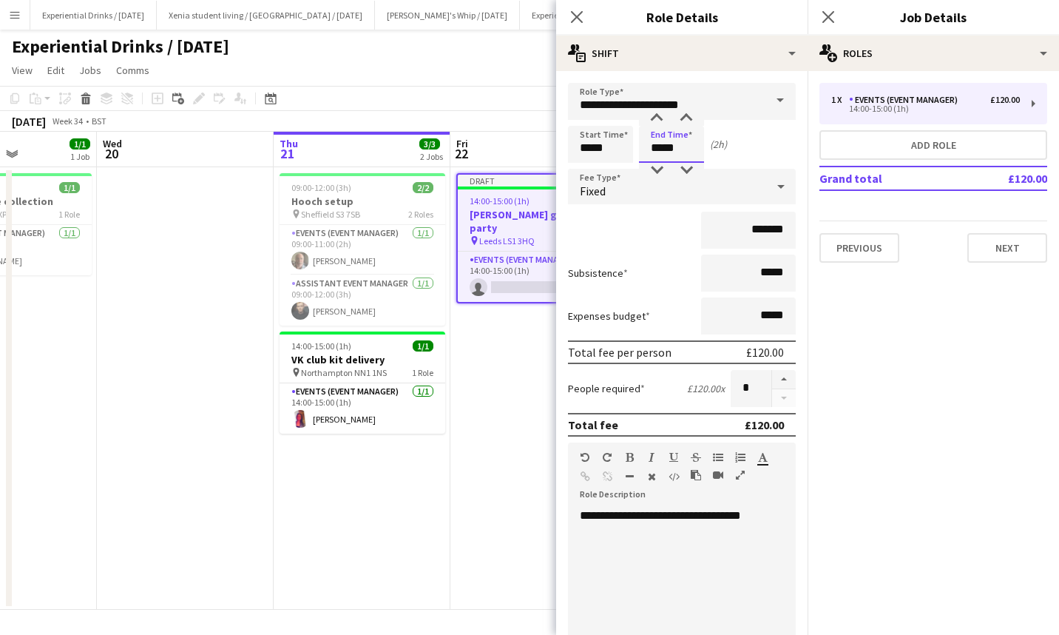
click at [655, 176] on div at bounding box center [657, 170] width 30 height 15
type input "*****"
click at [655, 115] on div at bounding box center [657, 118] width 30 height 15
click at [749, 228] on input "*******" at bounding box center [748, 230] width 95 height 37
type input "*******"
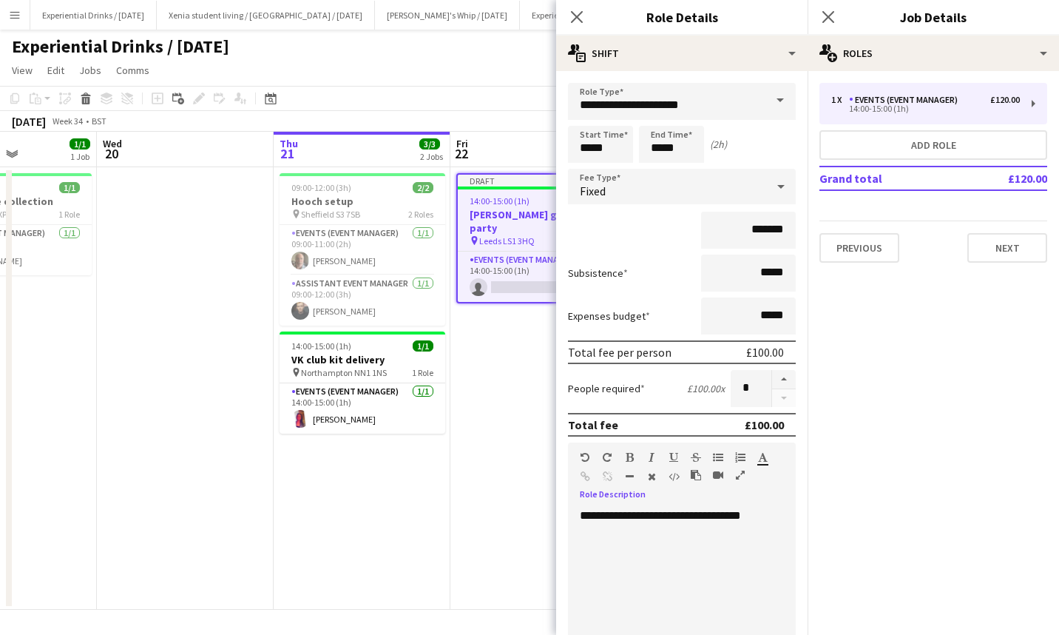
click at [666, 513] on div "**********" at bounding box center [676, 597] width 217 height 178
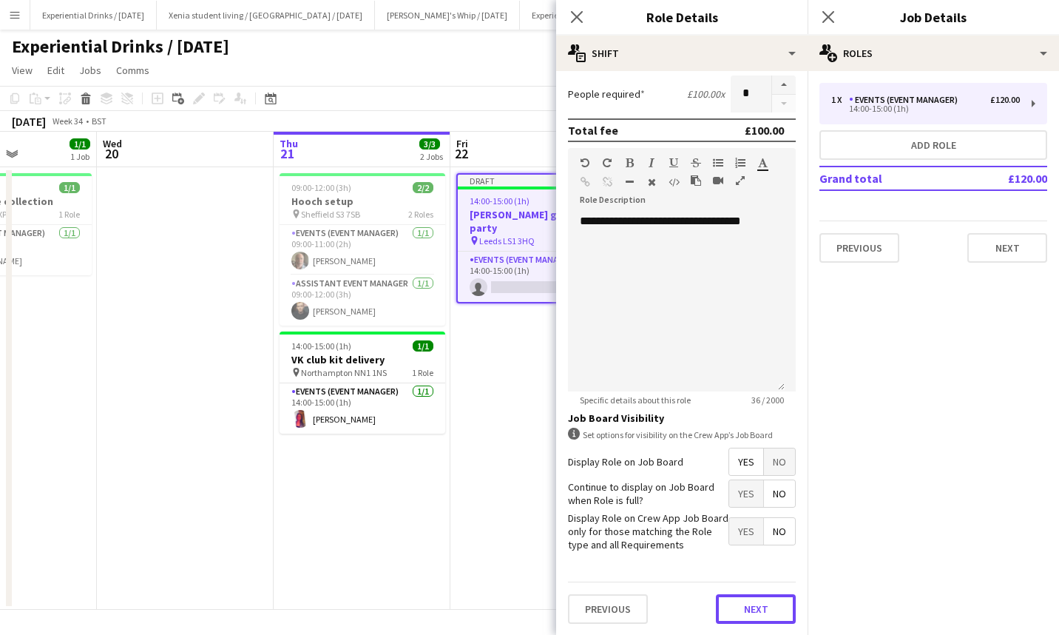
click at [759, 607] on button "Next" at bounding box center [756, 609] width 80 height 30
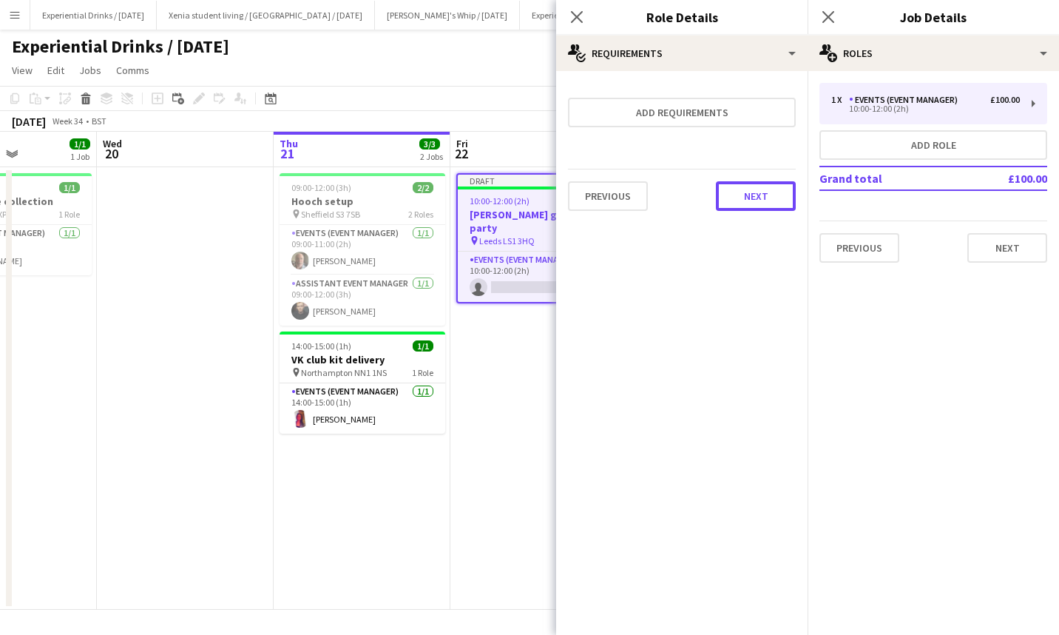
click at [760, 194] on button "Next" at bounding box center [756, 196] width 80 height 30
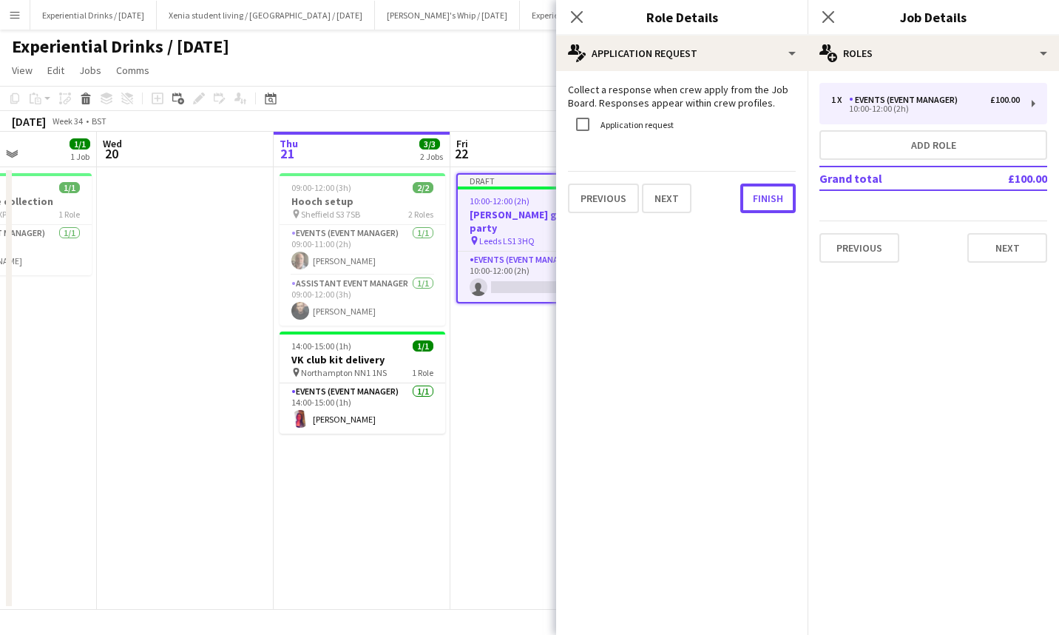
click at [760, 194] on button "Finish" at bounding box center [767, 198] width 55 height 30
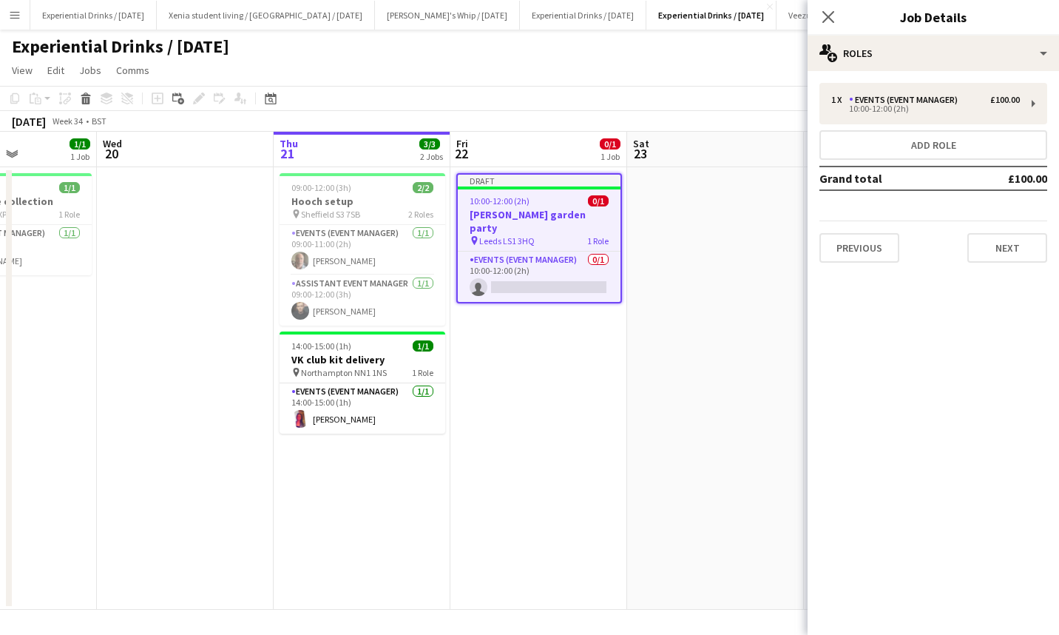
click at [553, 280] on app-card-role "Events (Event Manager) 0/1 10:00-12:00 (2h) single-neutral-actions" at bounding box center [539, 277] width 163 height 50
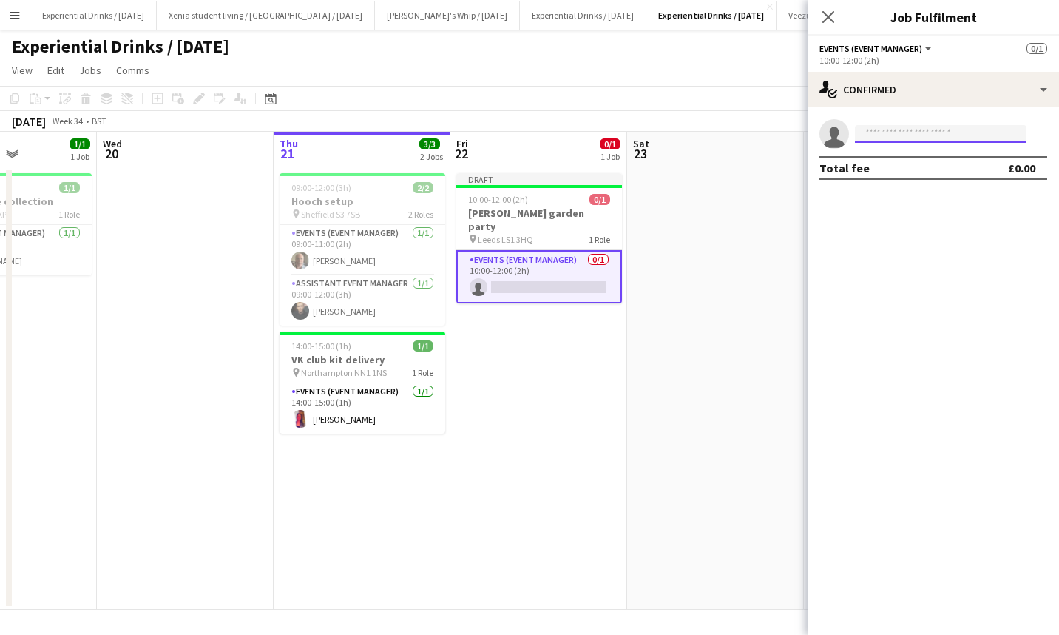
click at [908, 131] on input at bounding box center [941, 134] width 172 height 18
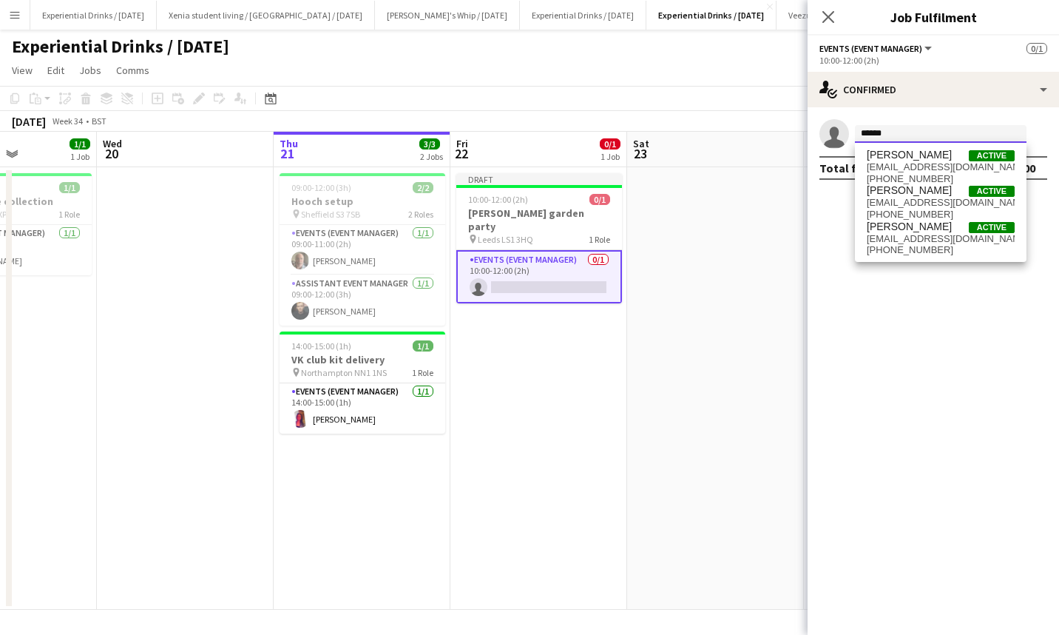
type input "******"
click at [918, 234] on span "rochellescott@hotmail.co.uk" at bounding box center [941, 239] width 148 height 12
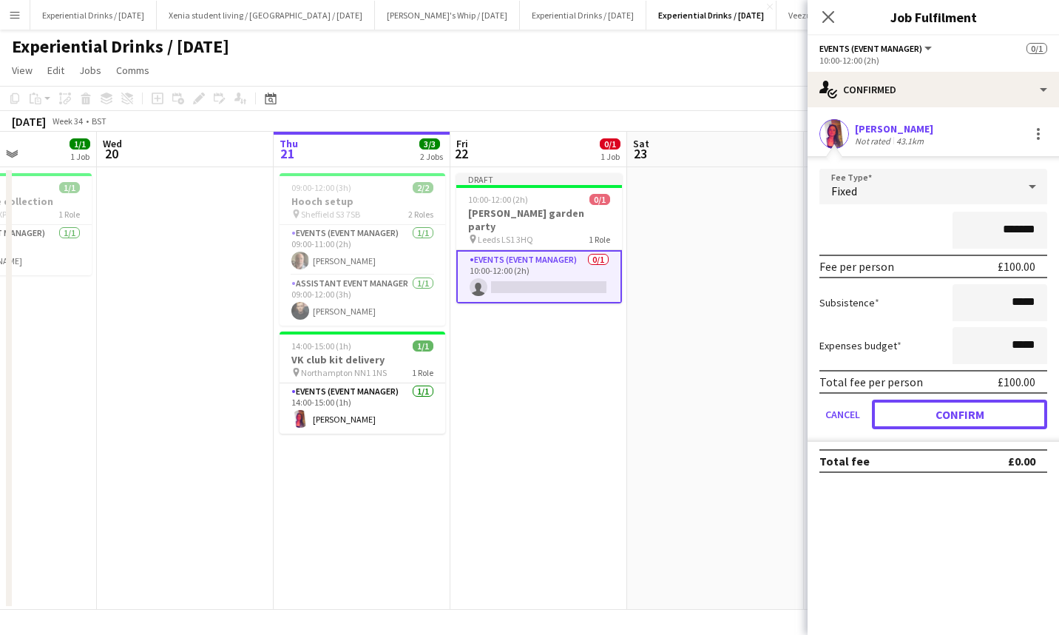
click at [950, 410] on button "Confirm" at bounding box center [959, 414] width 175 height 30
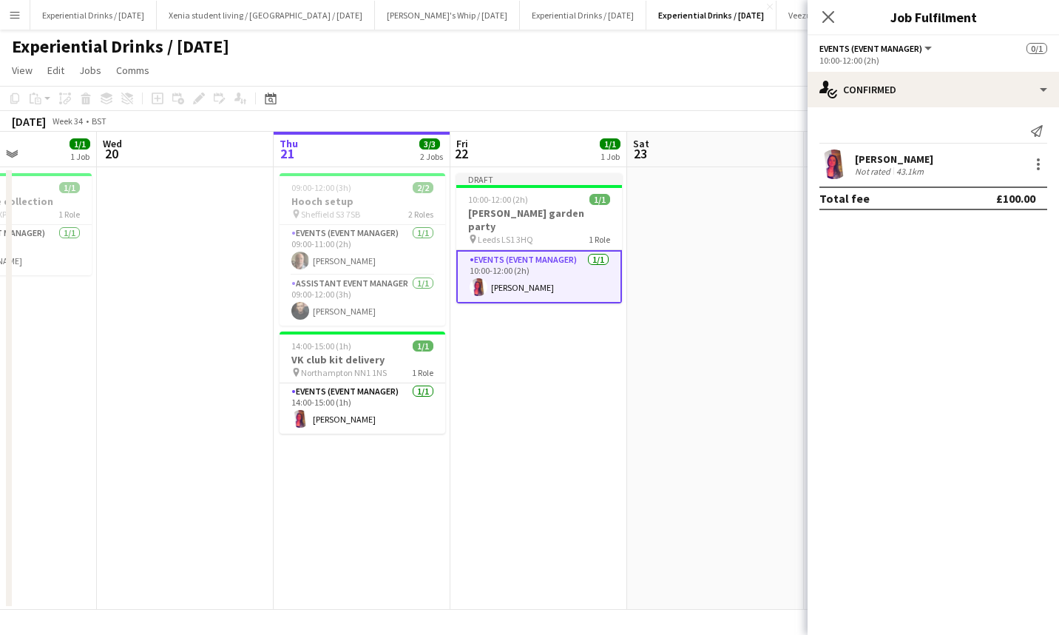
click at [546, 203] on div "10:00-12:00 (2h) 1/1" at bounding box center [539, 199] width 166 height 11
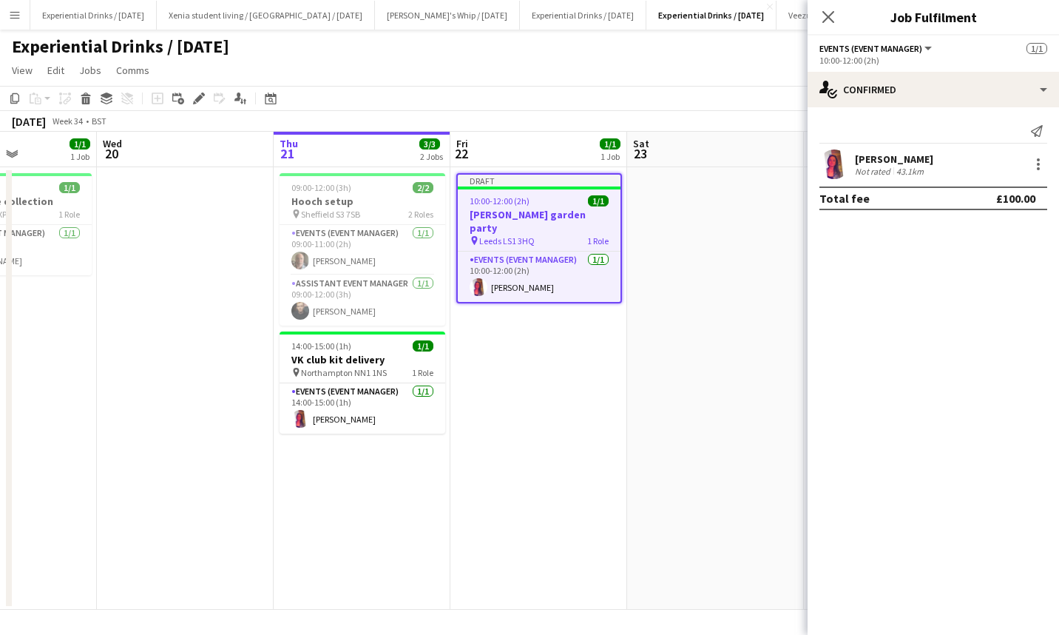
click at [195, 102] on icon at bounding box center [195, 103] width 4 height 4
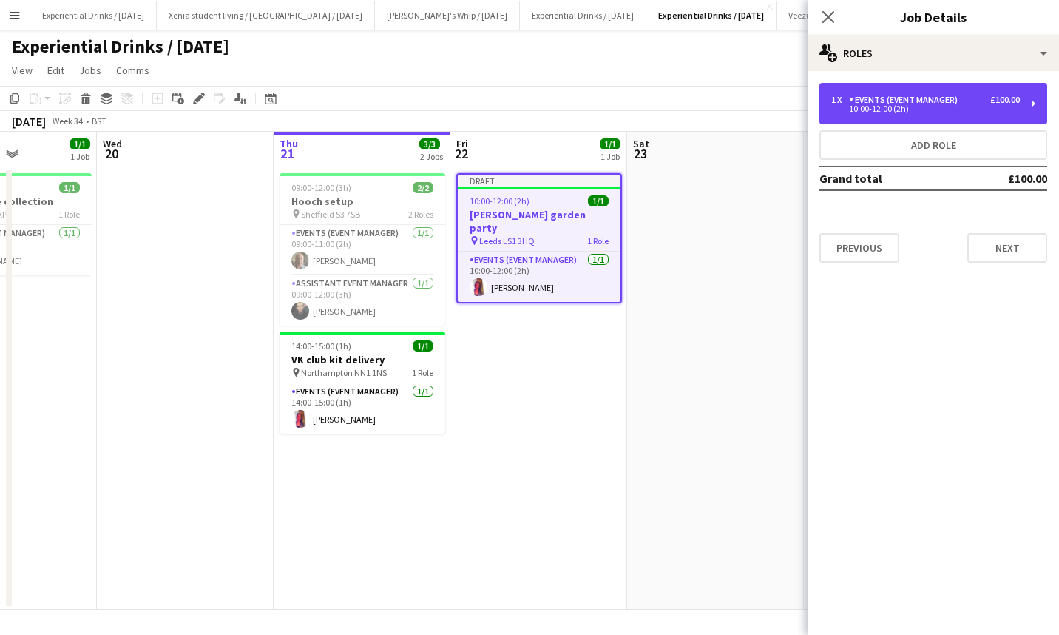
click at [898, 100] on div "Events (Event Manager)" at bounding box center [906, 100] width 115 height 10
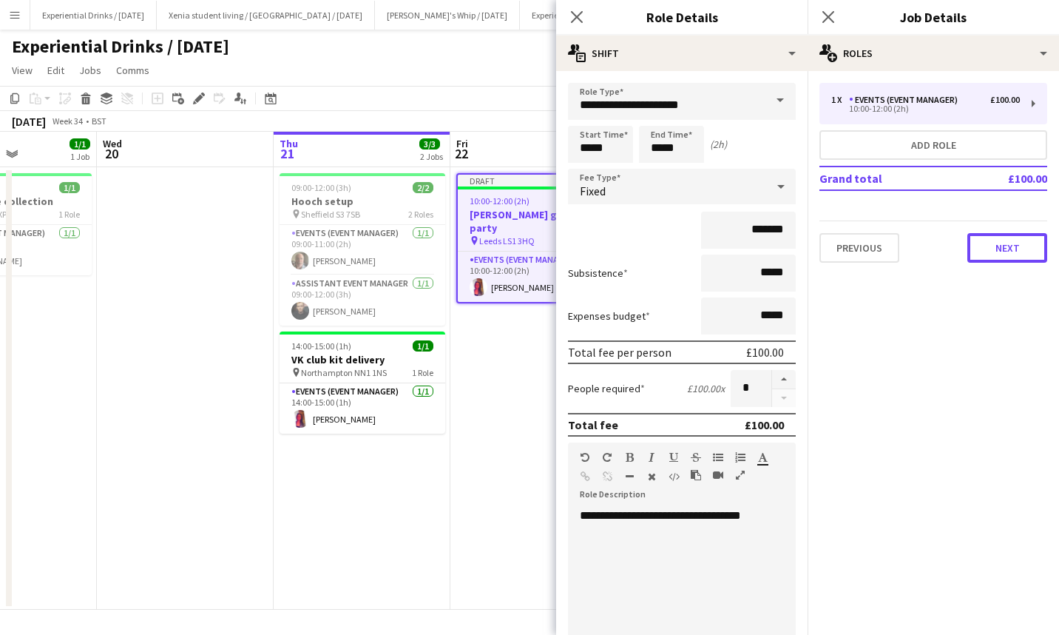
click at [1017, 245] on button "Next" at bounding box center [1008, 248] width 80 height 30
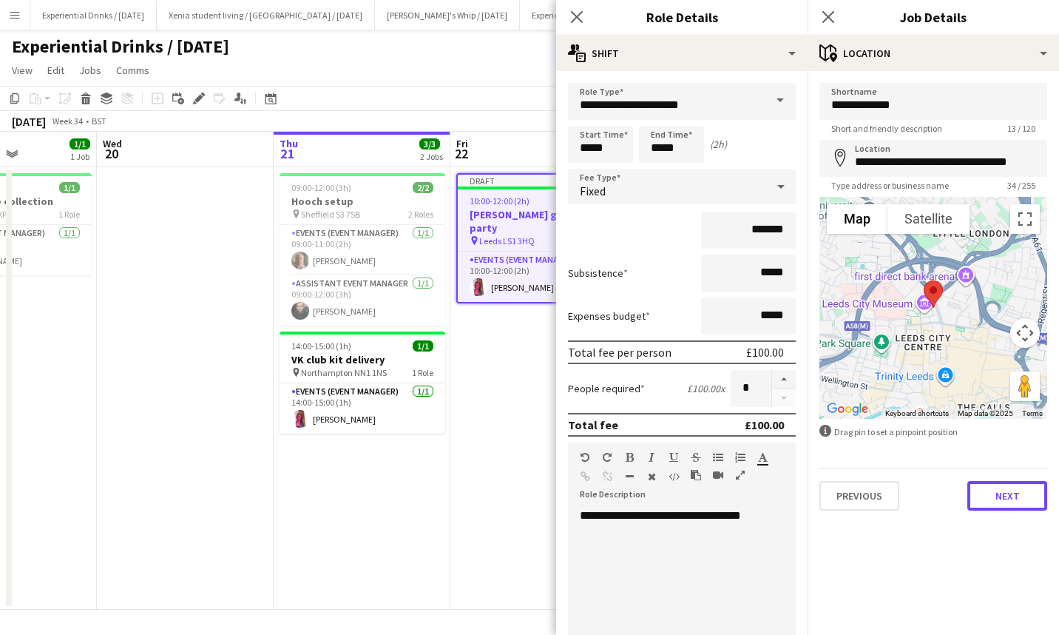
click at [1006, 500] on button "Next" at bounding box center [1008, 496] width 80 height 30
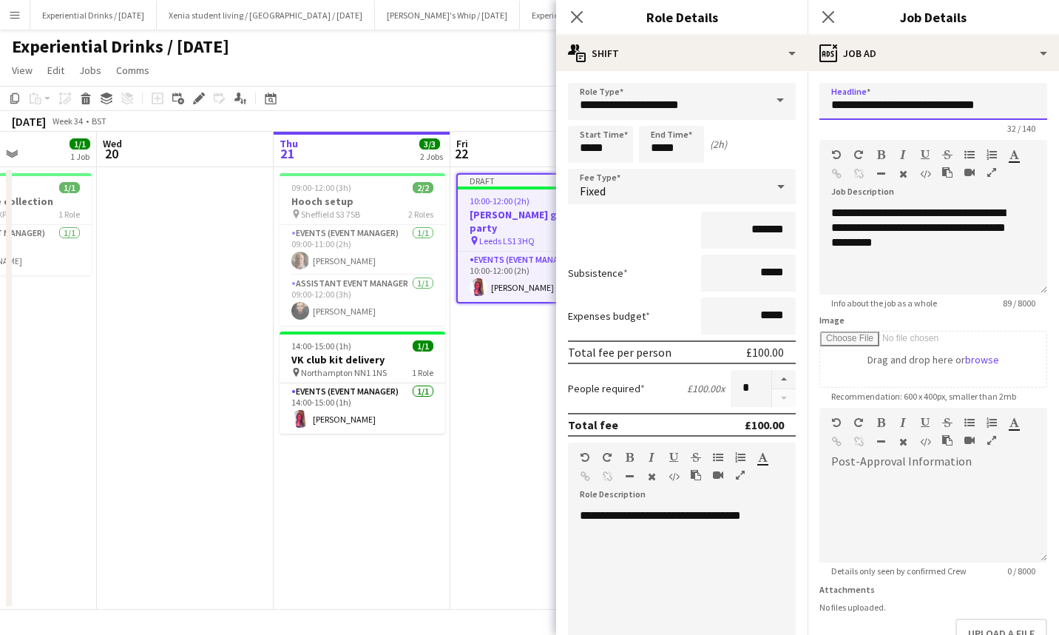
drag, startPoint x: 1009, startPoint y: 103, endPoint x: 819, endPoint y: 111, distance: 190.3
click at [819, 111] on form "**********" at bounding box center [934, 401] width 252 height 637
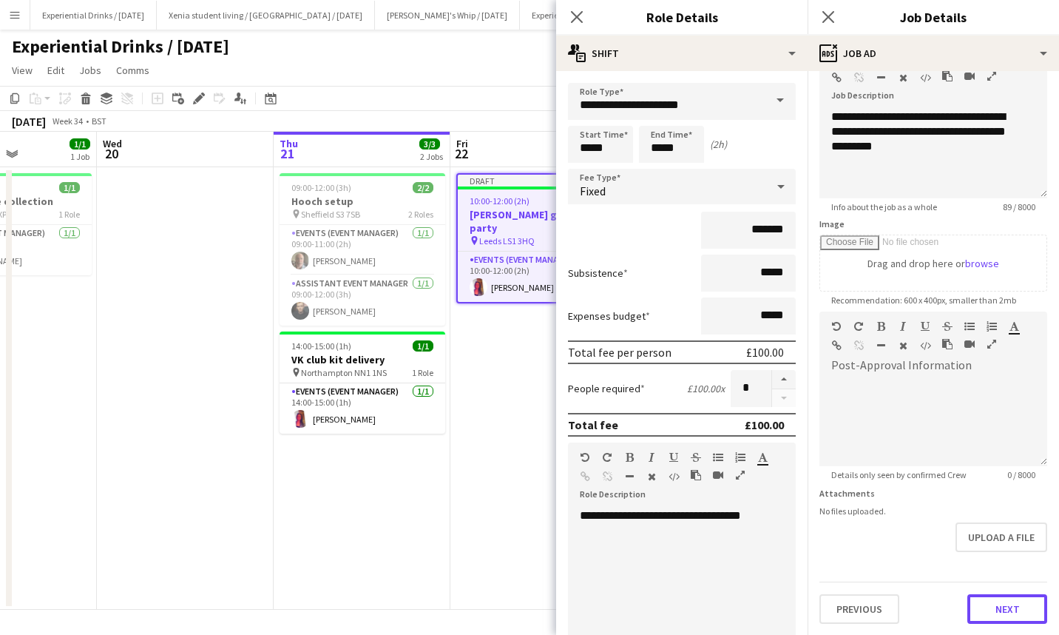
click at [1007, 598] on button "Next" at bounding box center [1008, 609] width 80 height 30
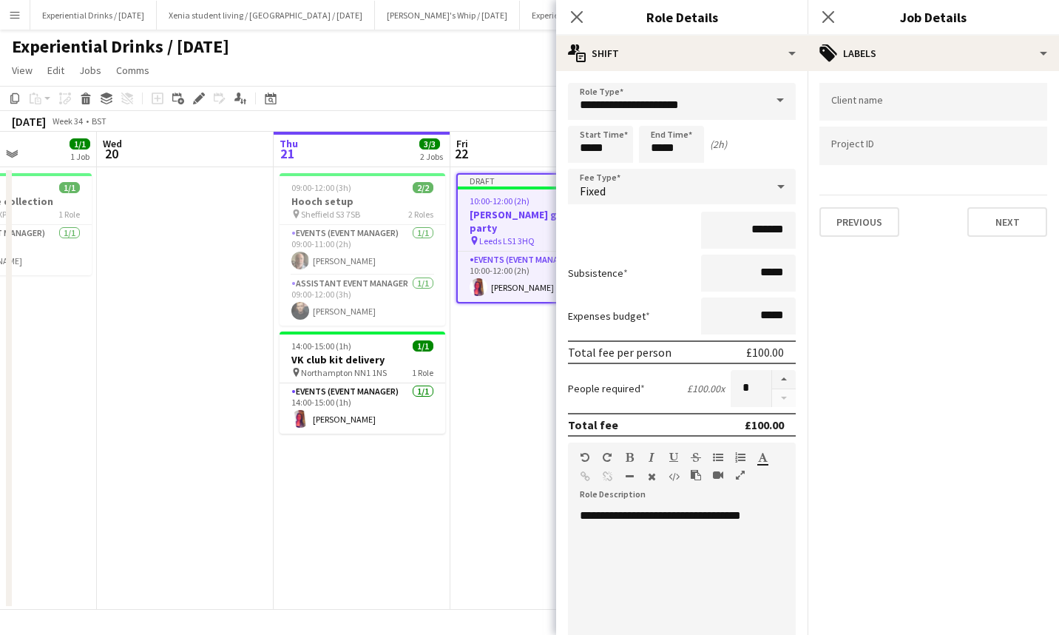
scroll to position [0, 0]
drag, startPoint x: 992, startPoint y: 203, endPoint x: 999, endPoint y: 212, distance: 10.5
click at [999, 212] on div "Previous Next" at bounding box center [934, 216] width 228 height 42
click at [999, 212] on button "Next" at bounding box center [1008, 222] width 80 height 30
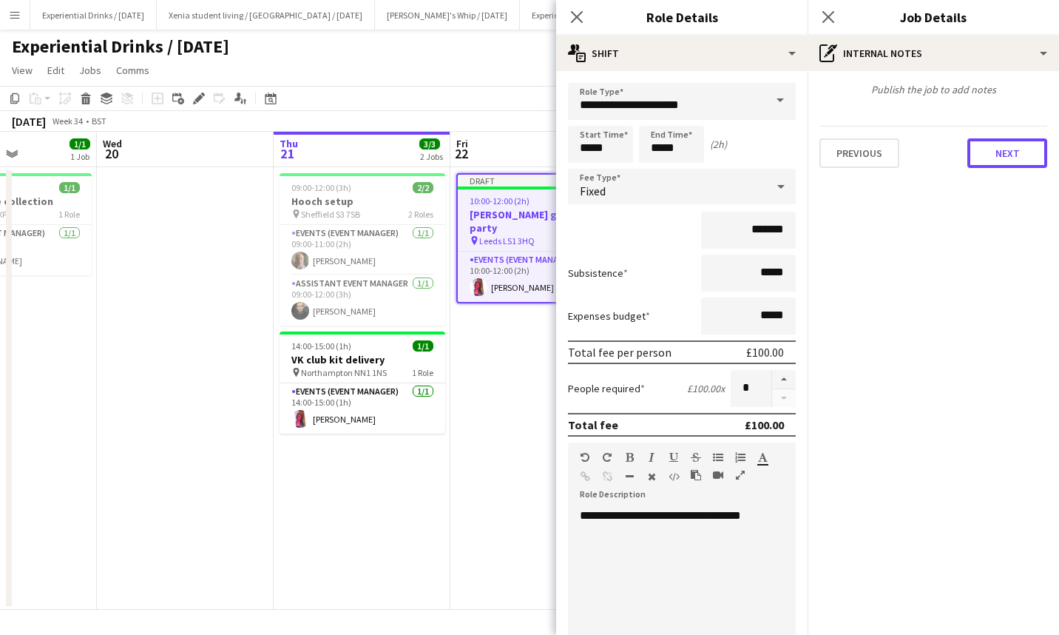
click at [996, 149] on button "Next" at bounding box center [1008, 153] width 80 height 30
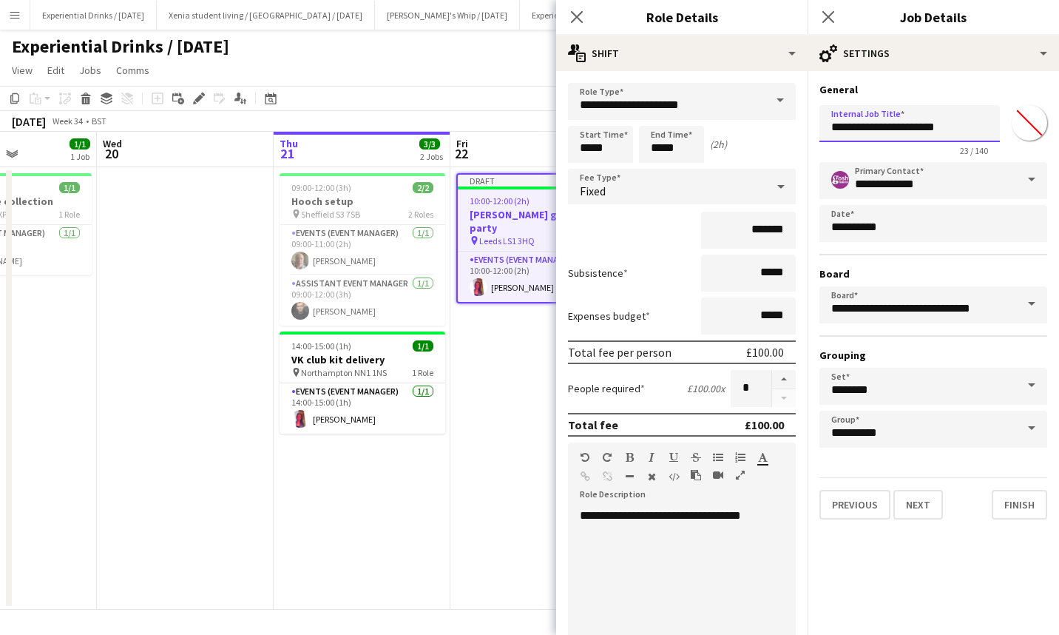
drag, startPoint x: 936, startPoint y: 126, endPoint x: 696, endPoint y: 122, distance: 239.7
click at [696, 122] on body "Menu Boards Boards Boards All jobs Status Workforce Workforce My Workforce Recr…" at bounding box center [529, 317] width 1059 height 635
click at [958, 128] on input "**********" at bounding box center [910, 123] width 180 height 37
drag, startPoint x: 958, startPoint y: 128, endPoint x: 825, endPoint y: 133, distance: 133.2
click at [825, 133] on input "**********" at bounding box center [910, 123] width 180 height 37
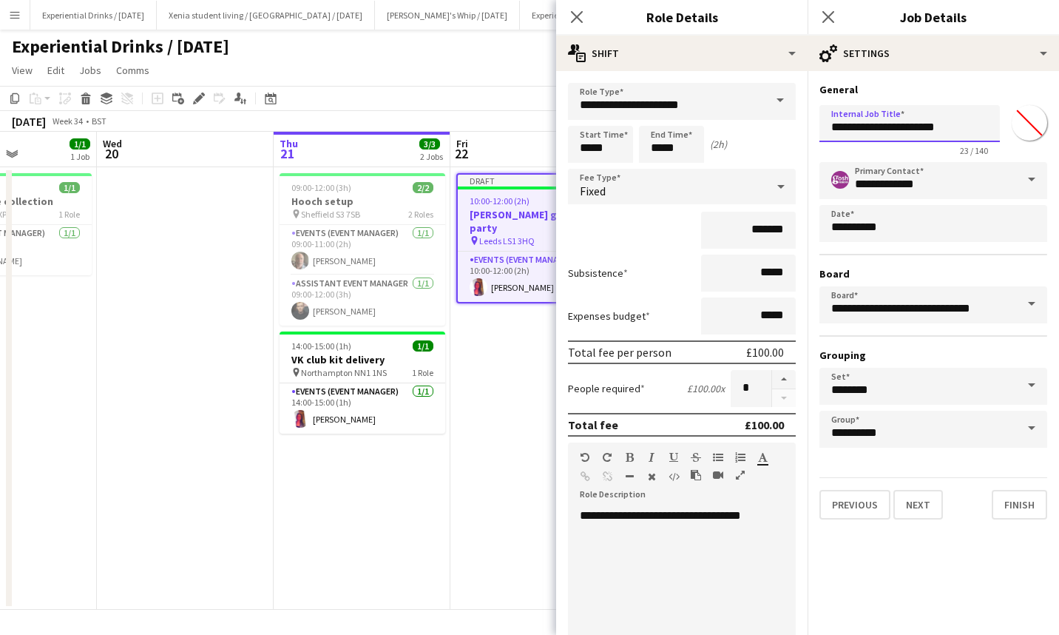
paste input "*********"
type input "**********"
click at [1028, 496] on button "Finish" at bounding box center [1019, 505] width 55 height 30
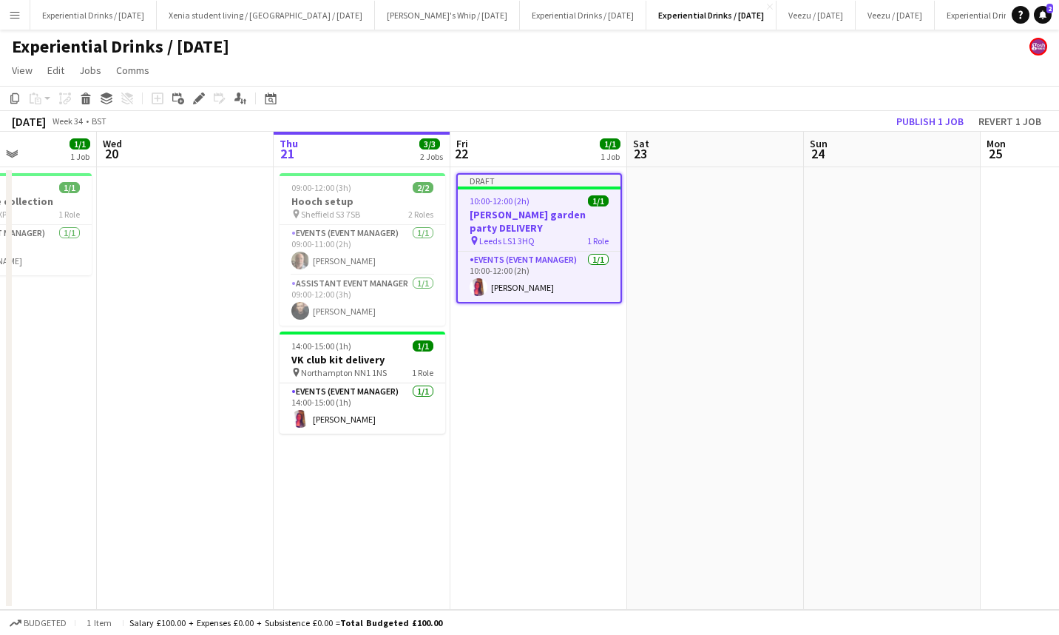
click at [924, 182] on app-date-cell at bounding box center [892, 388] width 177 height 442
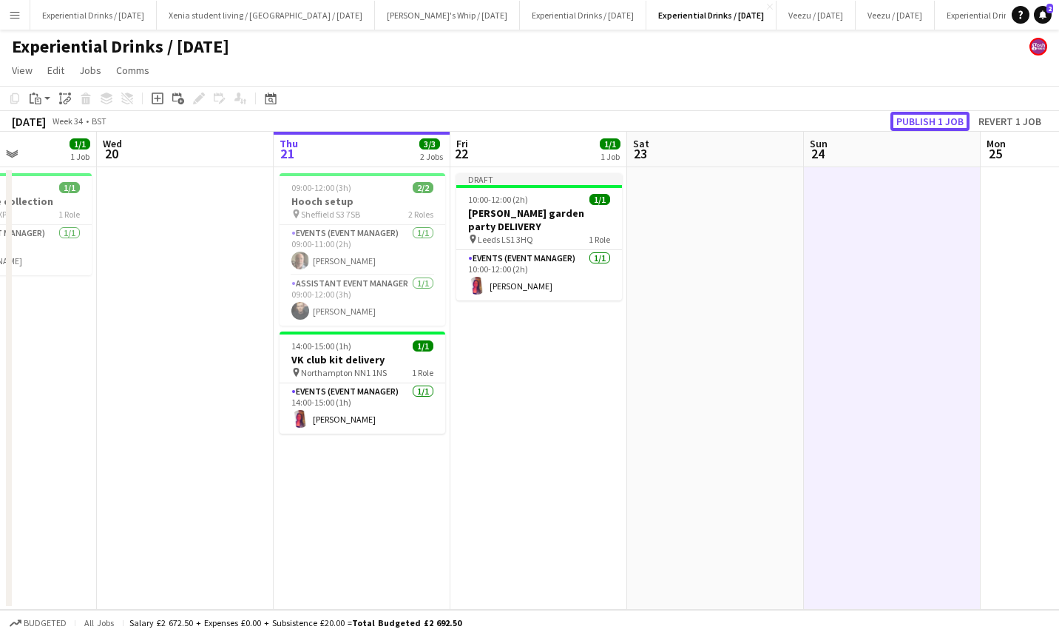
click at [923, 119] on button "Publish 1 job" at bounding box center [930, 121] width 79 height 19
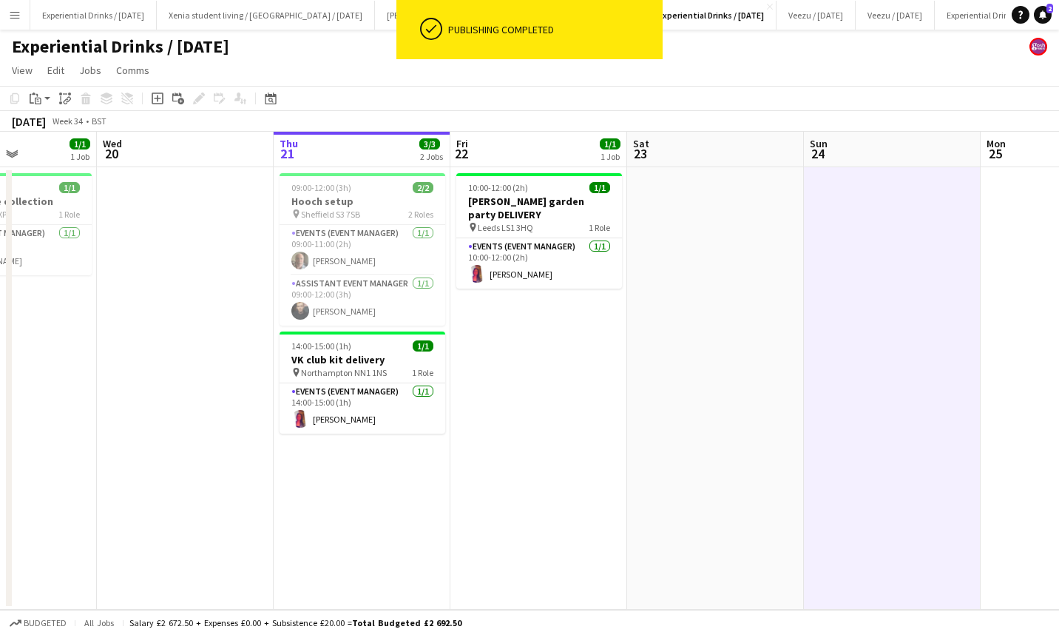
click at [546, 195] on h3 "[PERSON_NAME] garden party DELIVERY" at bounding box center [539, 208] width 166 height 27
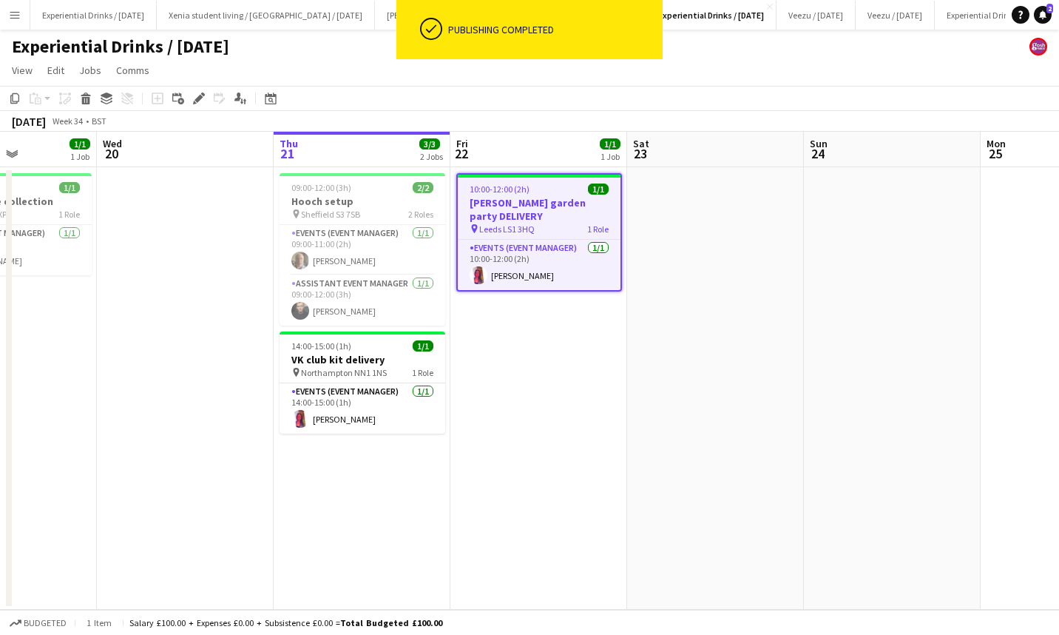
click at [198, 92] on div "Edit" at bounding box center [199, 99] width 18 height 18
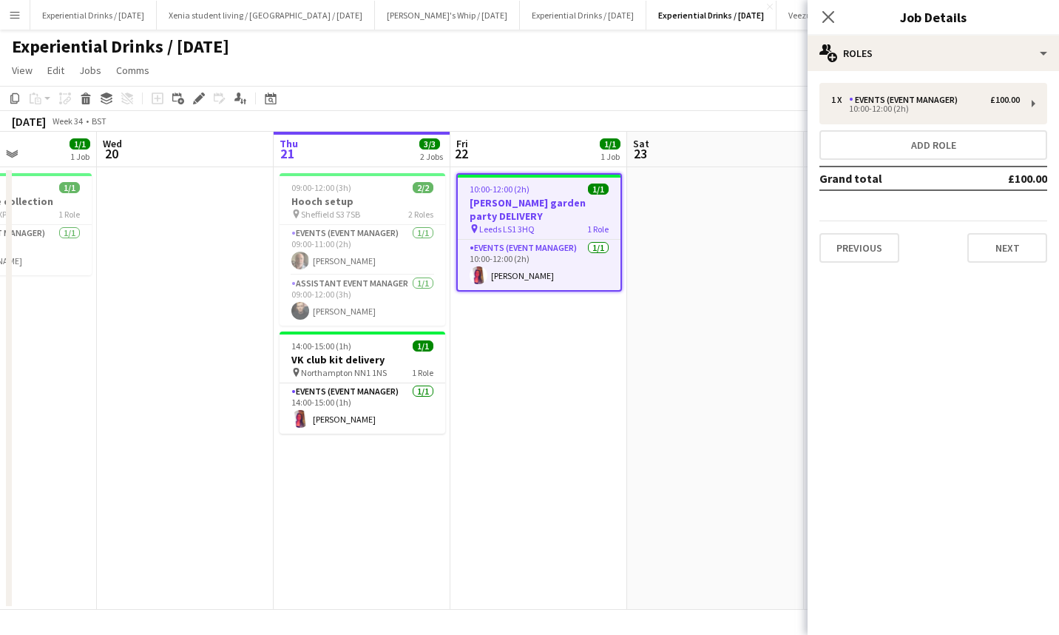
click at [826, 21] on icon at bounding box center [829, 17] width 12 height 12
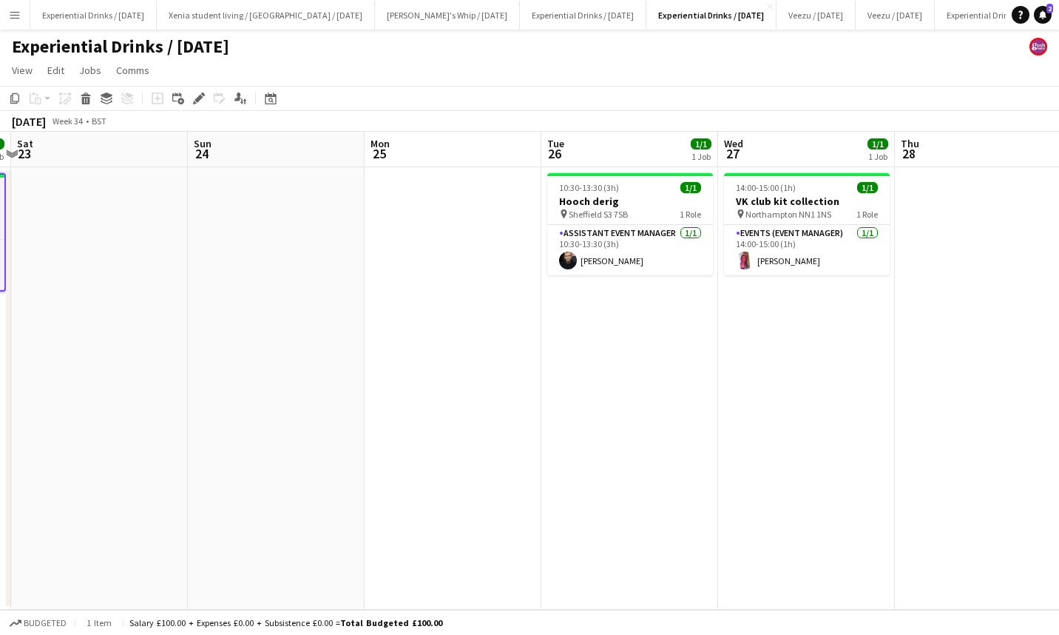
scroll to position [0, 504]
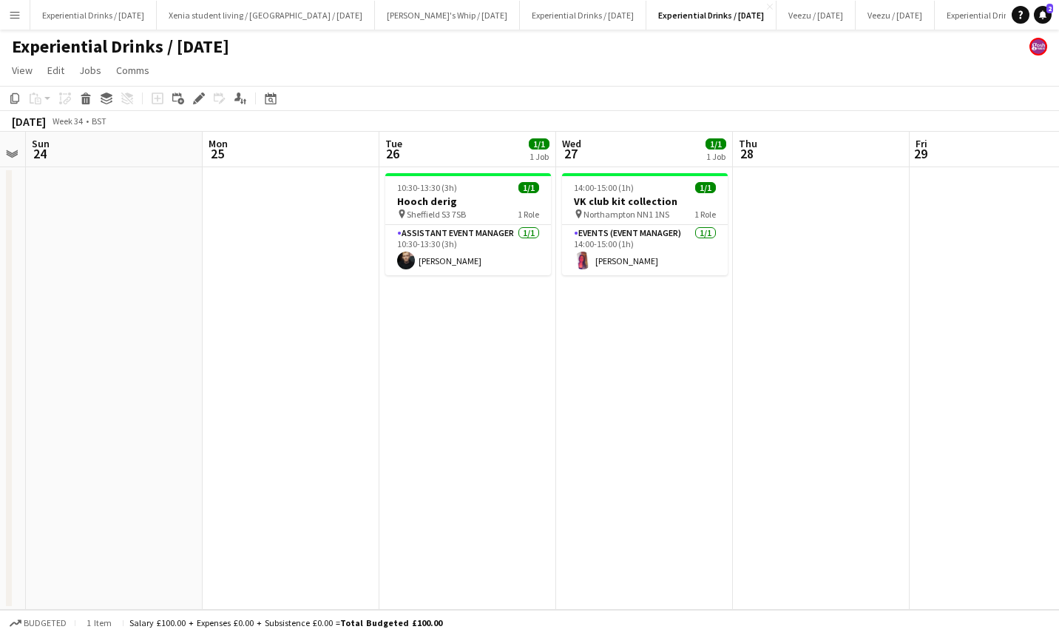
click at [457, 205] on h3 "Hooch derig" at bounding box center [468, 201] width 166 height 13
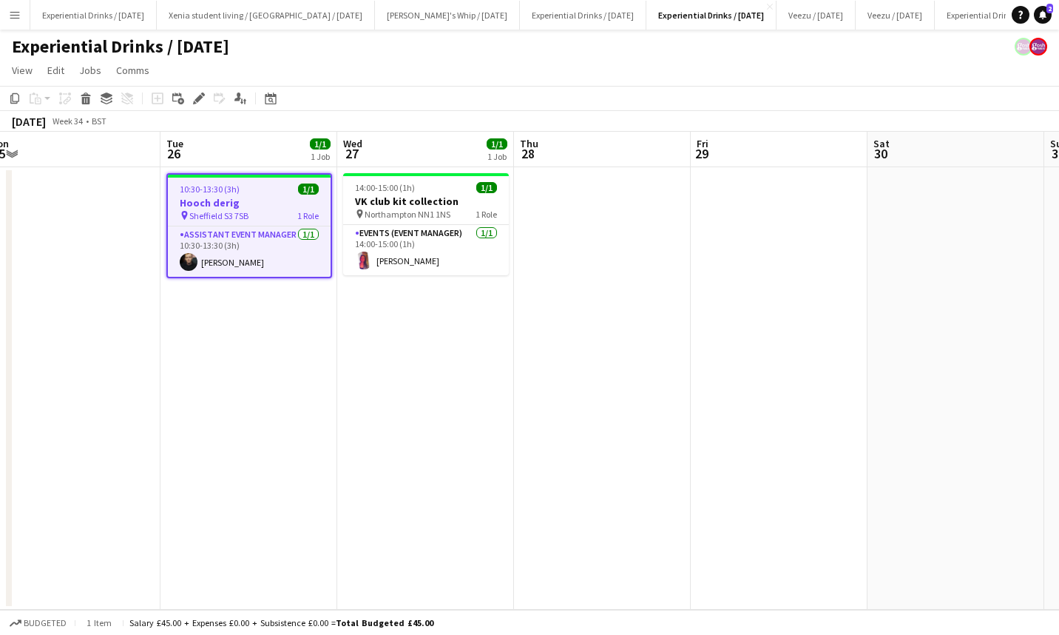
scroll to position [0, 328]
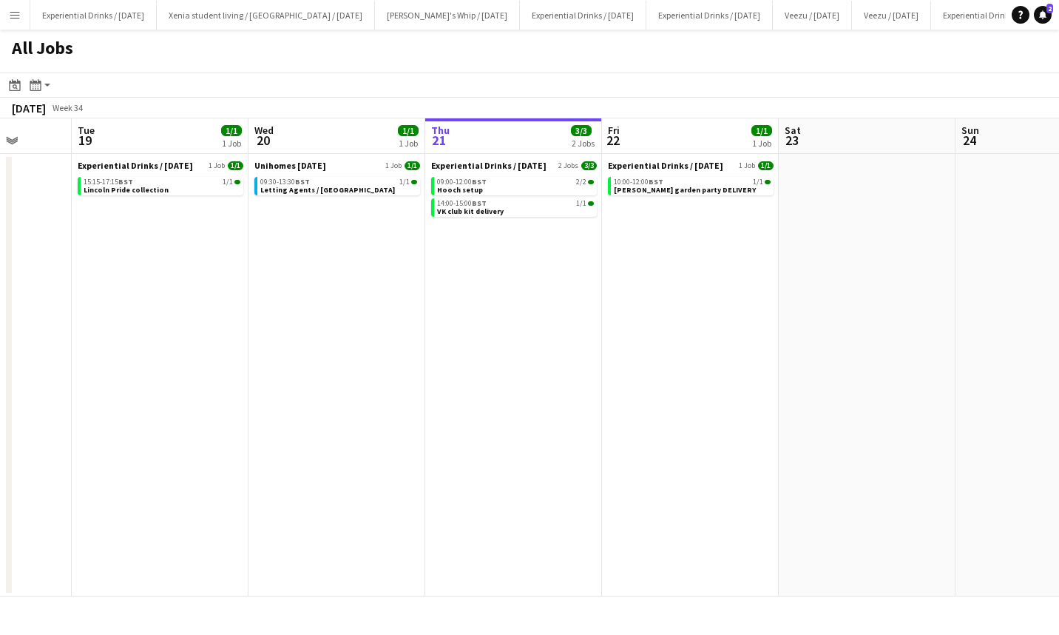
scroll to position [0, 458]
click at [652, 181] on span "BST" at bounding box center [656, 182] width 15 height 10
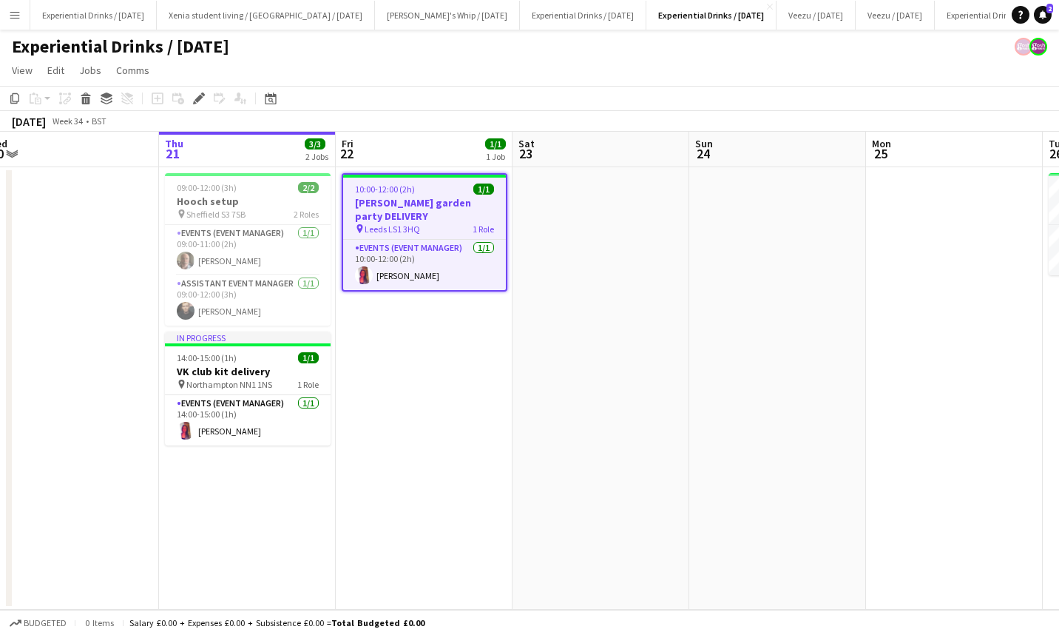
scroll to position [0, 371]
click at [799, 428] on app-date-cell at bounding box center [778, 388] width 177 height 442
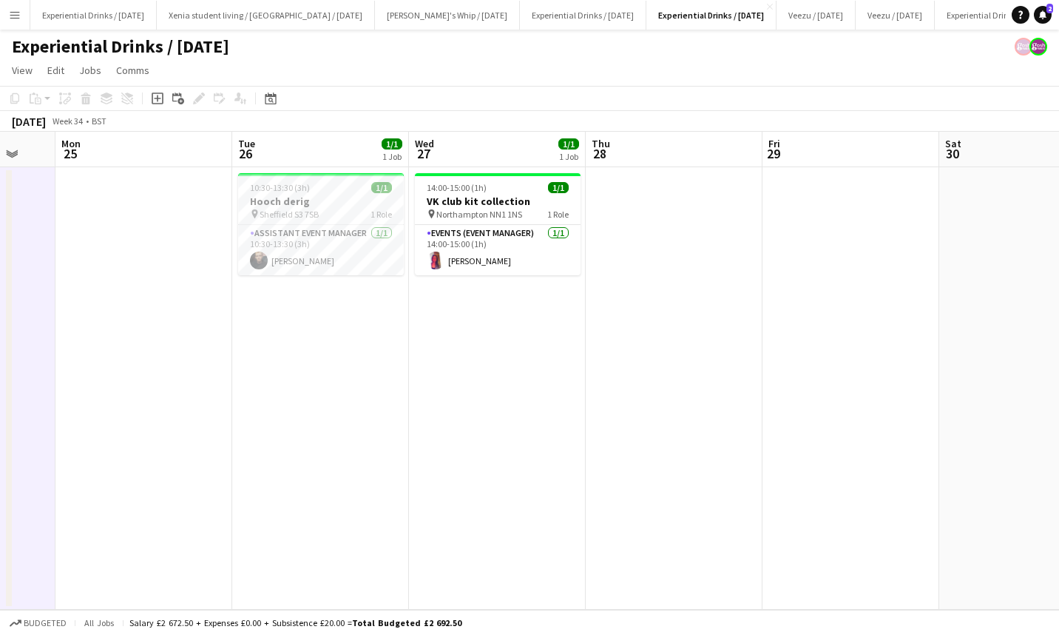
scroll to position [0, 462]
